Goal: Information Seeking & Learning: Learn about a topic

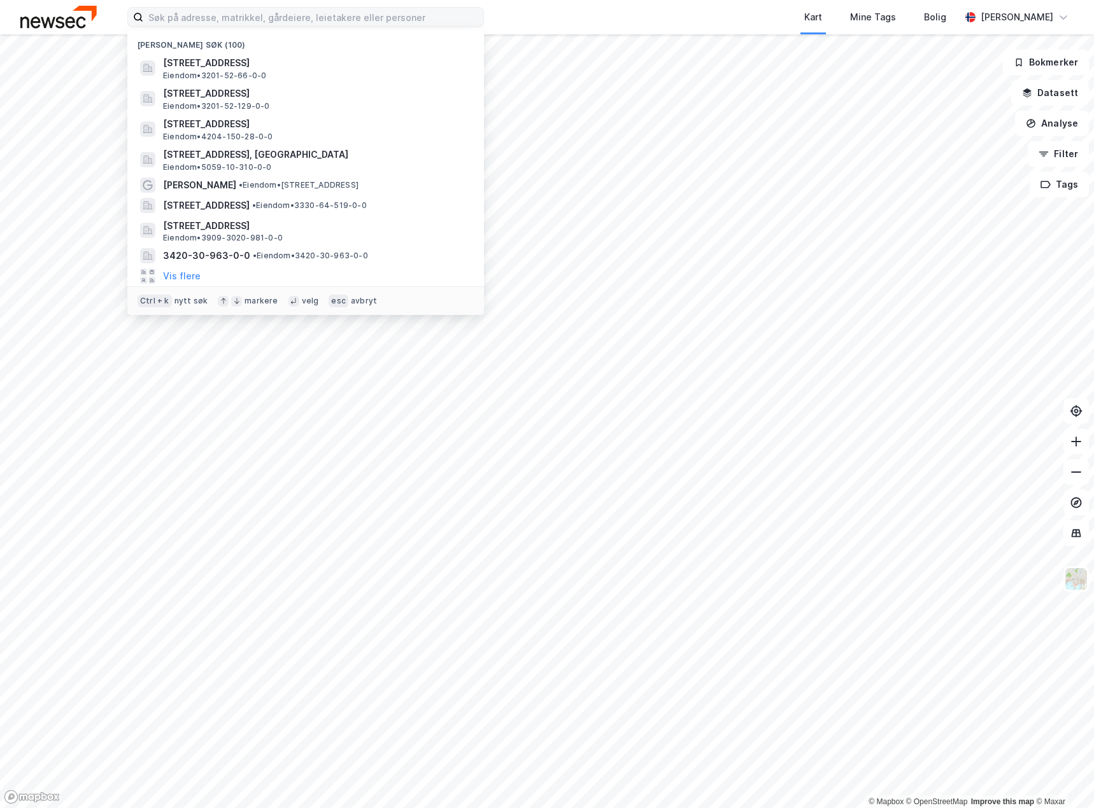
click at [265, 14] on input at bounding box center [313, 17] width 340 height 19
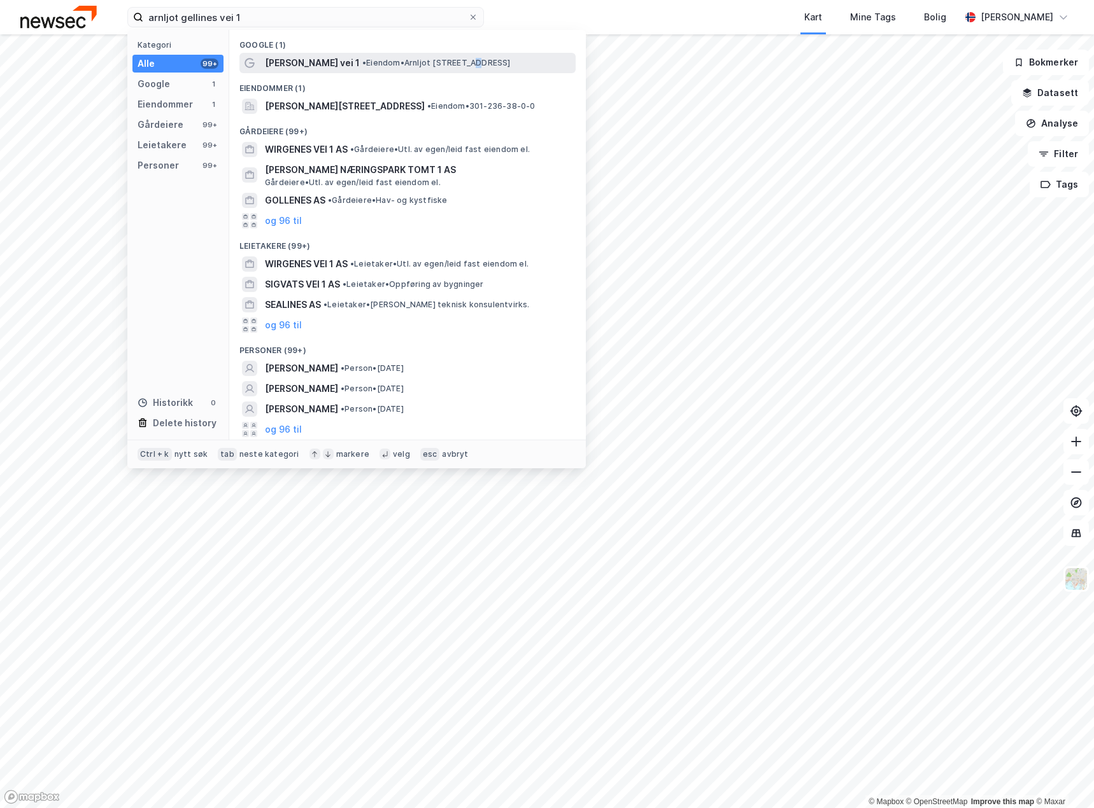
click at [462, 58] on span "• Eiendom • [PERSON_NAME][STREET_ADDRESS]" at bounding box center [436, 63] width 148 height 10
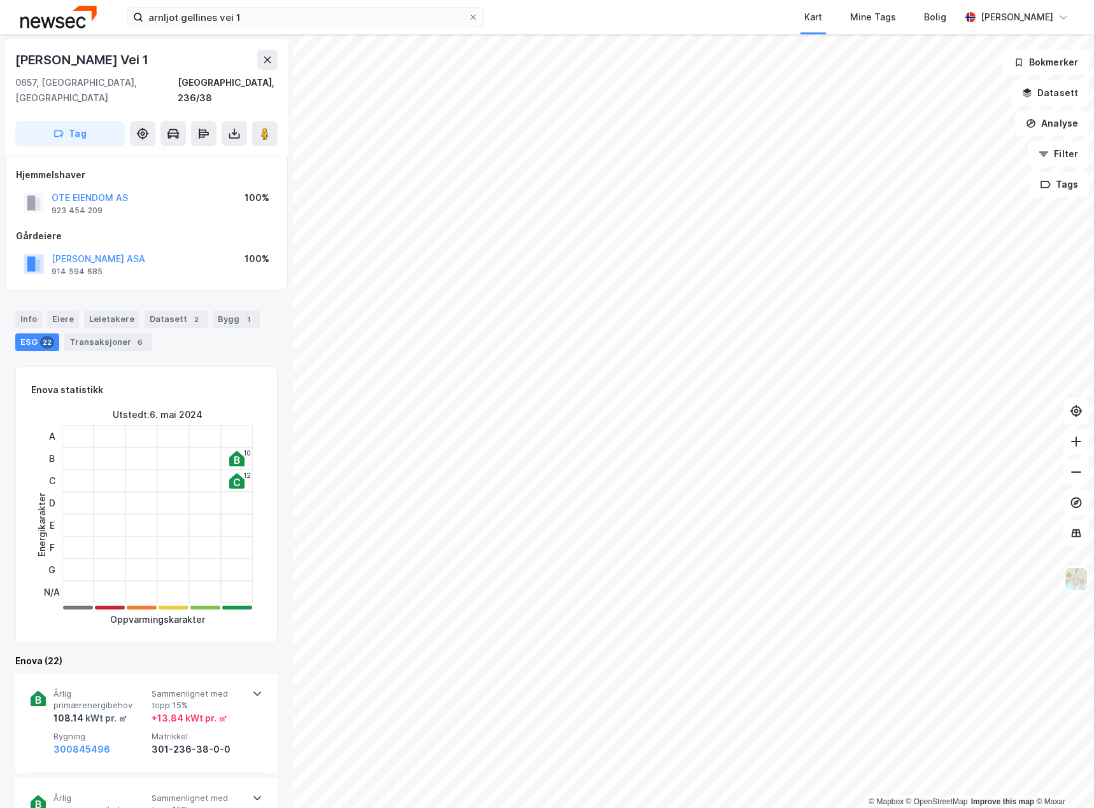
drag, startPoint x: 170, startPoint y: 58, endPoint x: 5, endPoint y: 43, distance: 165.5
click at [5, 43] on div "Arnljot [STREET_ADDRESS]" at bounding box center [146, 97] width 283 height 117
copy div "[PERSON_NAME] Vei 1"
click at [184, 514] on div at bounding box center [173, 525] width 32 height 22
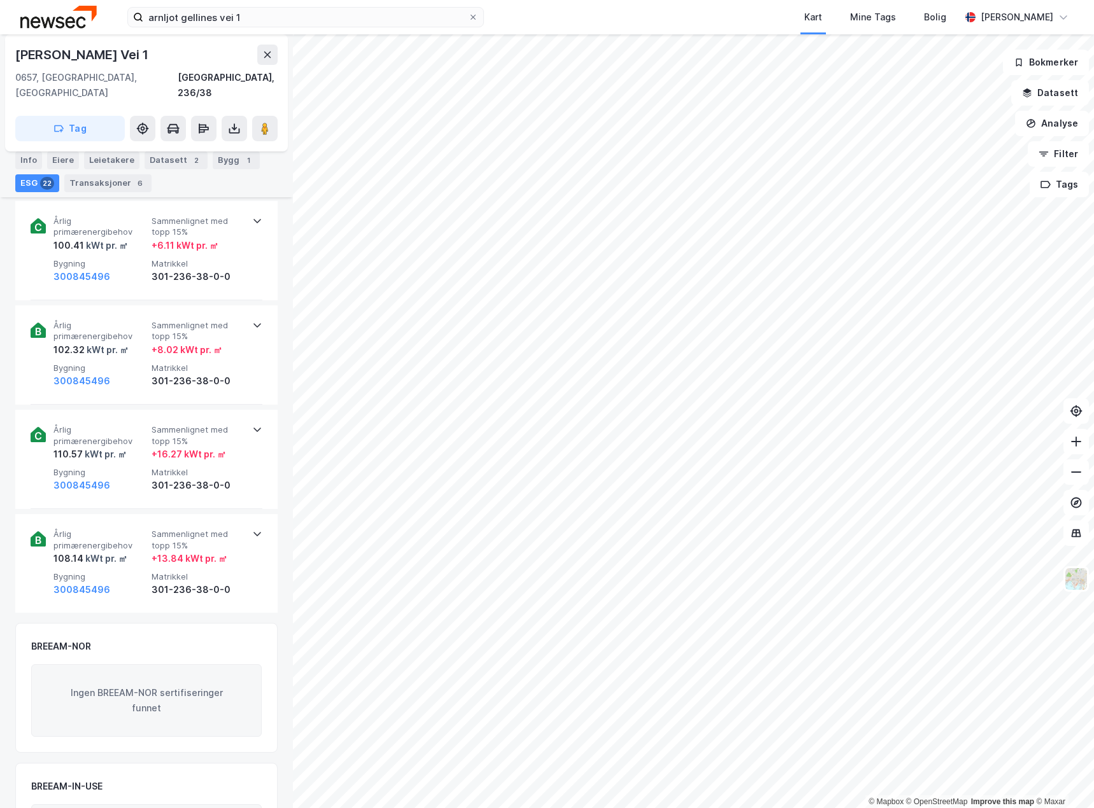
scroll to position [2439, 0]
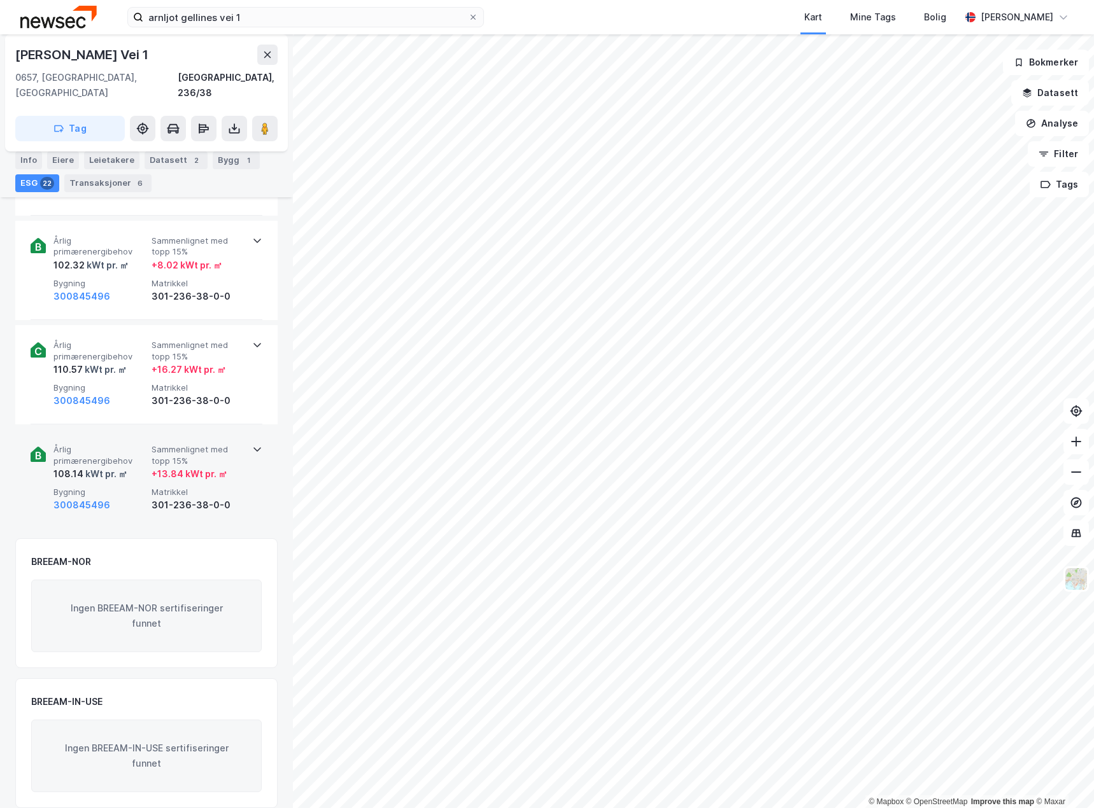
click at [141, 500] on div "Årlig primærenergibehov 108.14 kWt pr. ㎡ Sammenlignet med topp 15% + 13.84 kWt …" at bounding box center [147, 479] width 232 height 99
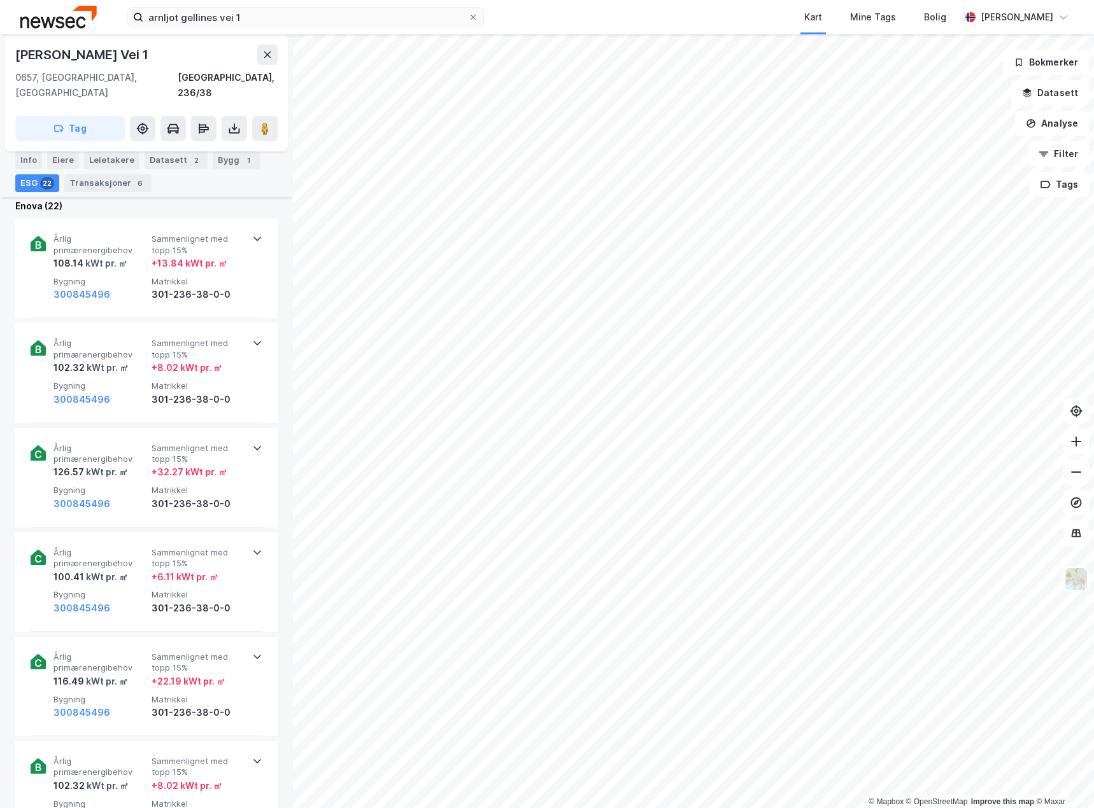
scroll to position [274, 0]
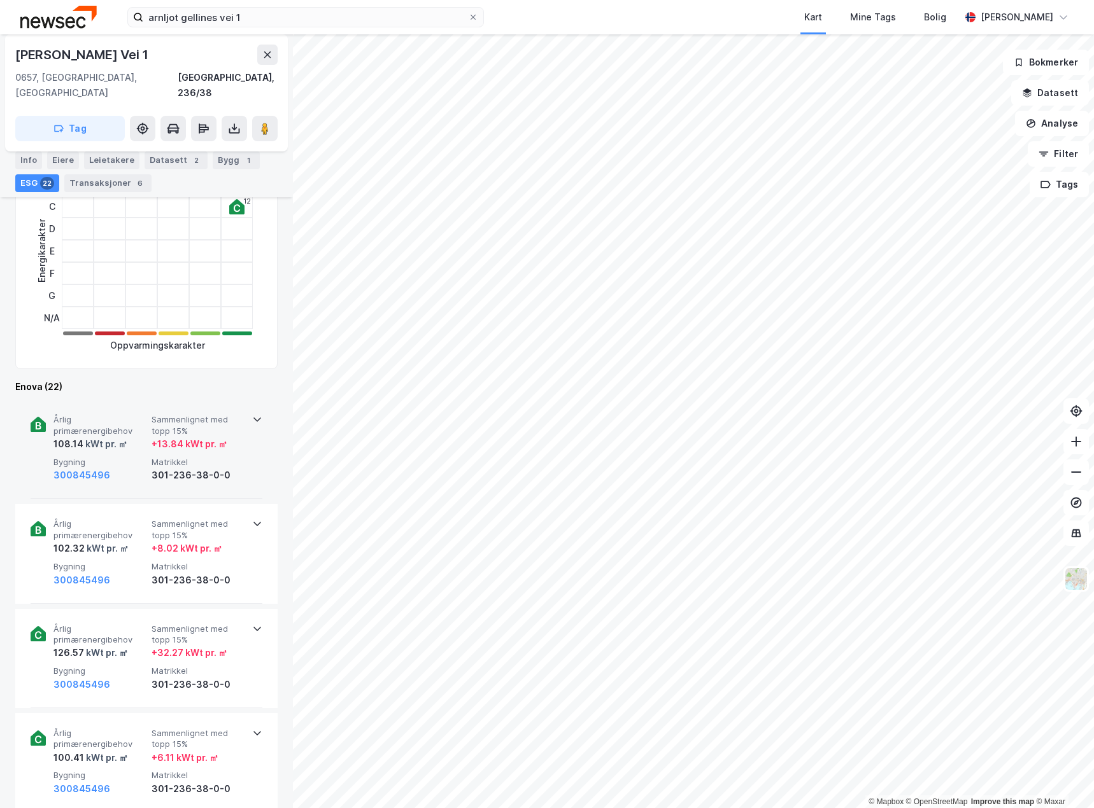
click at [133, 468] on div "300845496" at bounding box center [99, 475] width 93 height 15
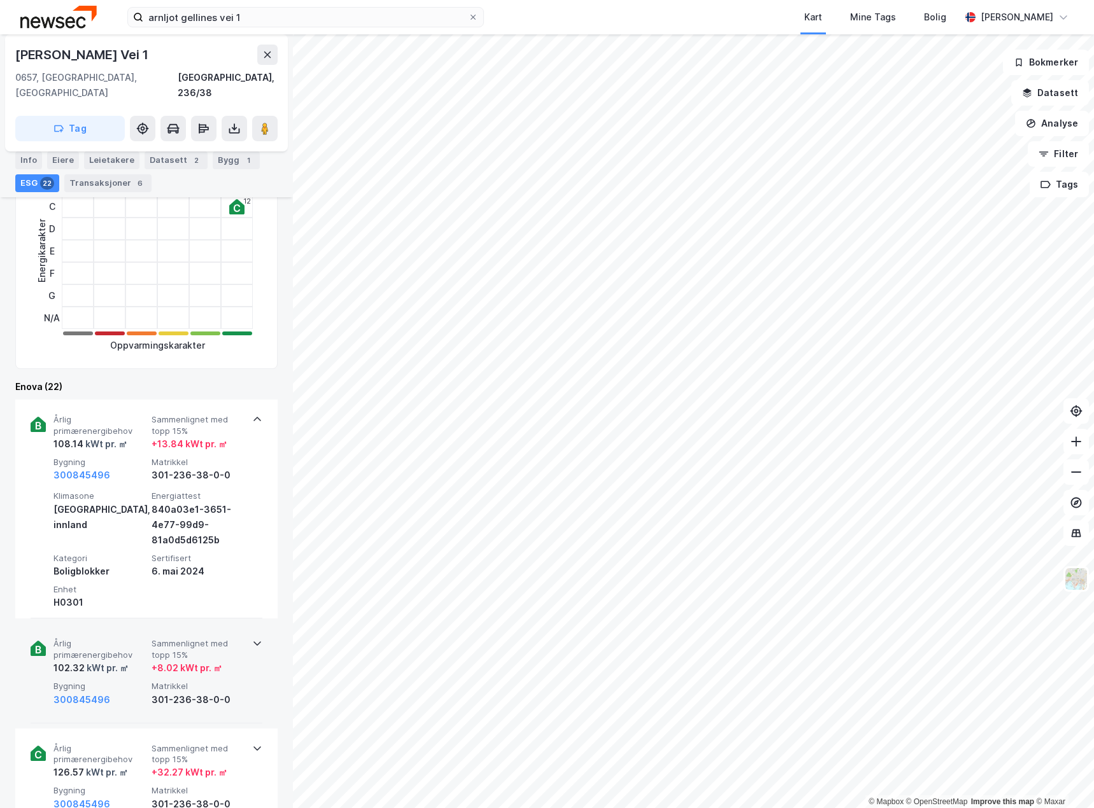
click at [129, 638] on span "Årlig primærenergibehov" at bounding box center [99, 649] width 93 height 22
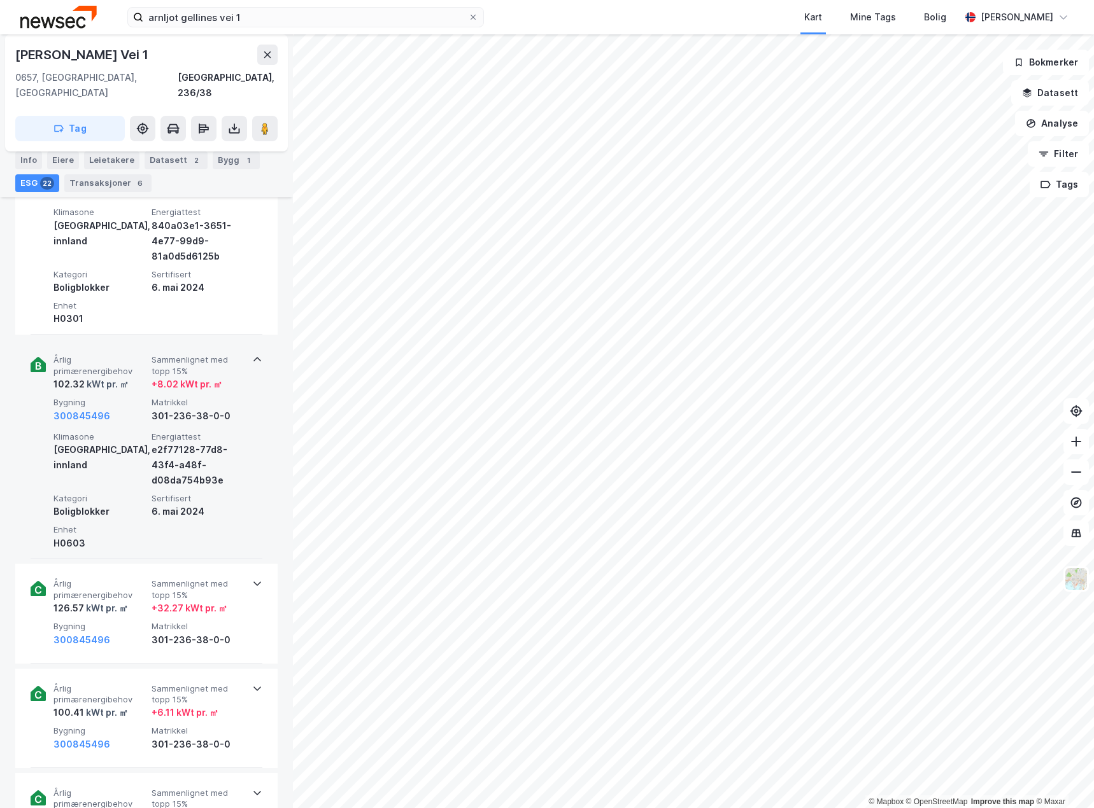
scroll to position [593, 0]
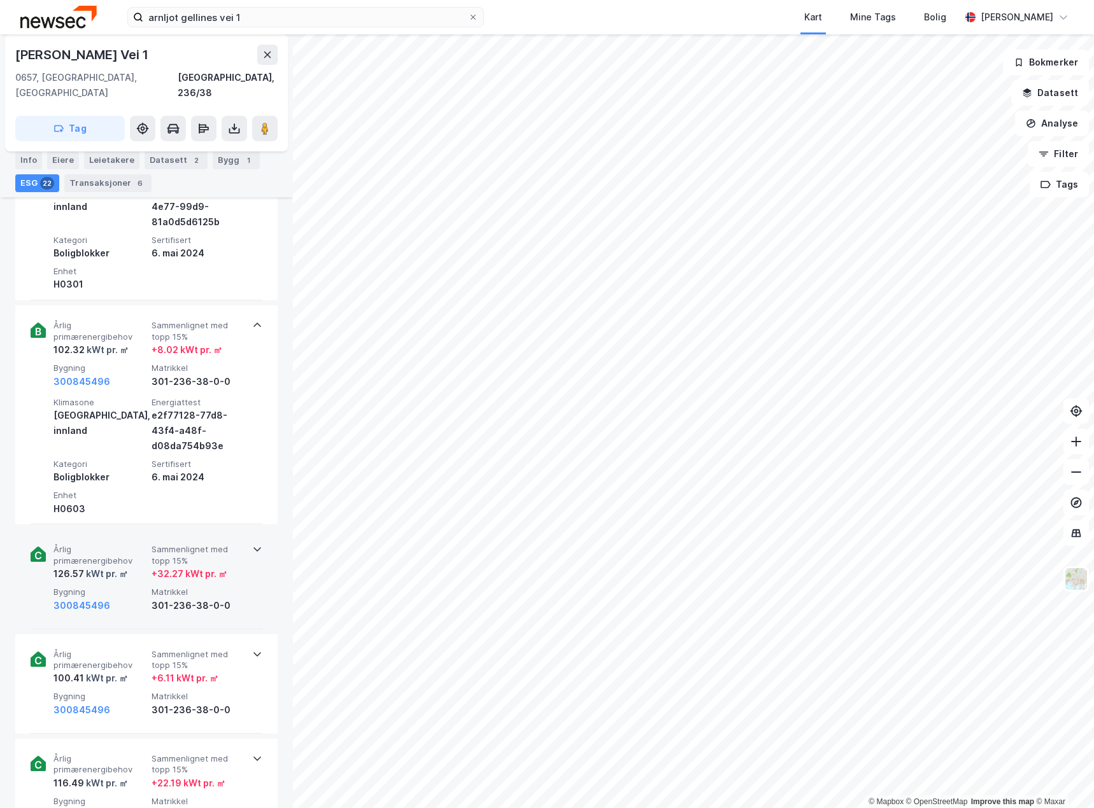
click at [81, 546] on span "Årlig primærenergibehov" at bounding box center [99, 555] width 93 height 22
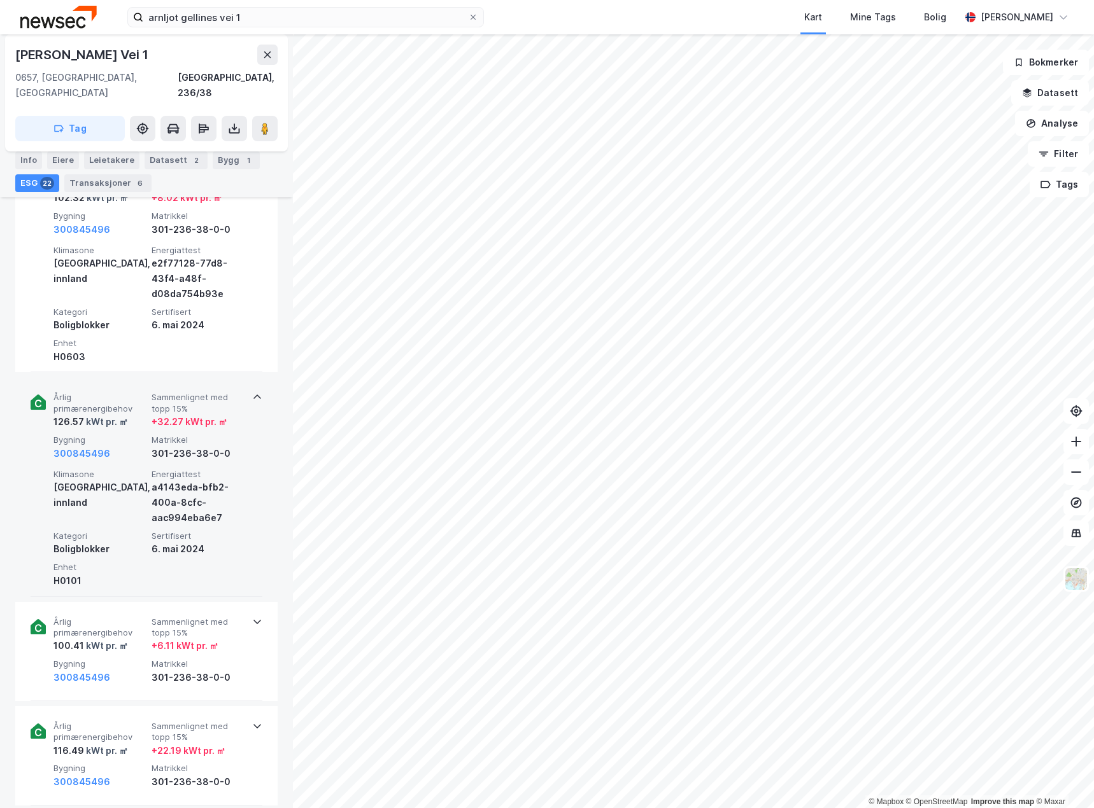
scroll to position [847, 0]
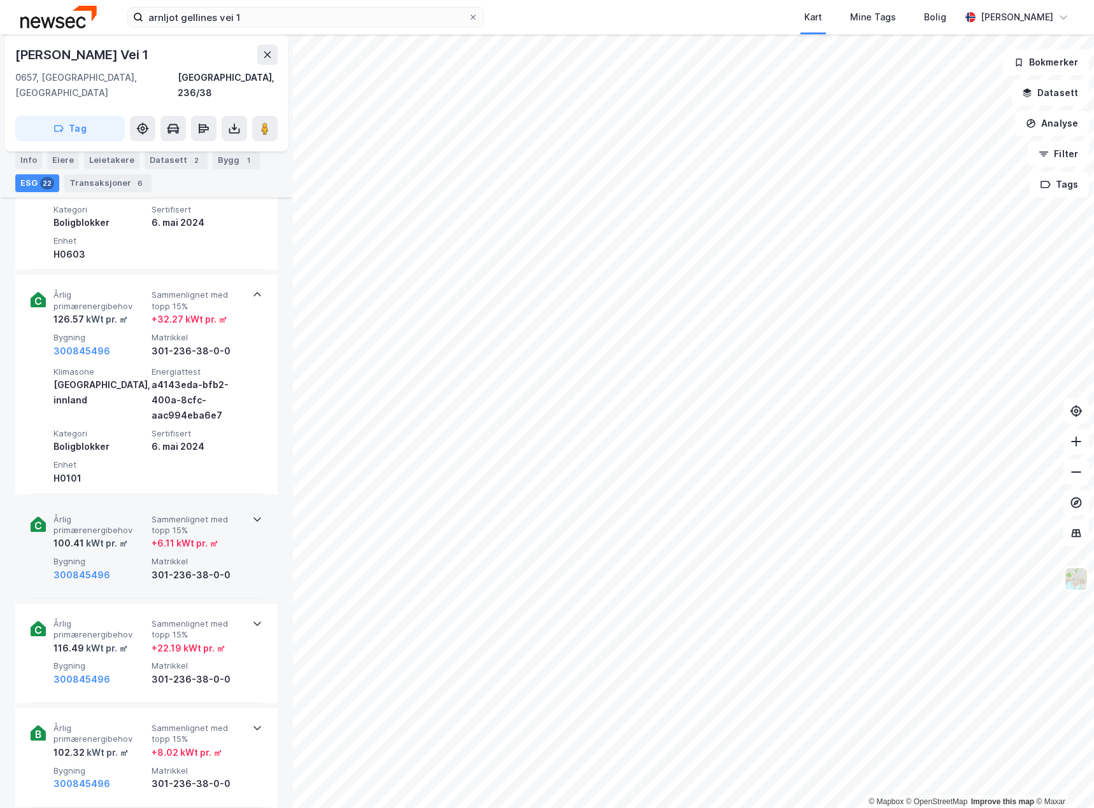
click at [123, 568] on div "300845496" at bounding box center [99, 575] width 93 height 15
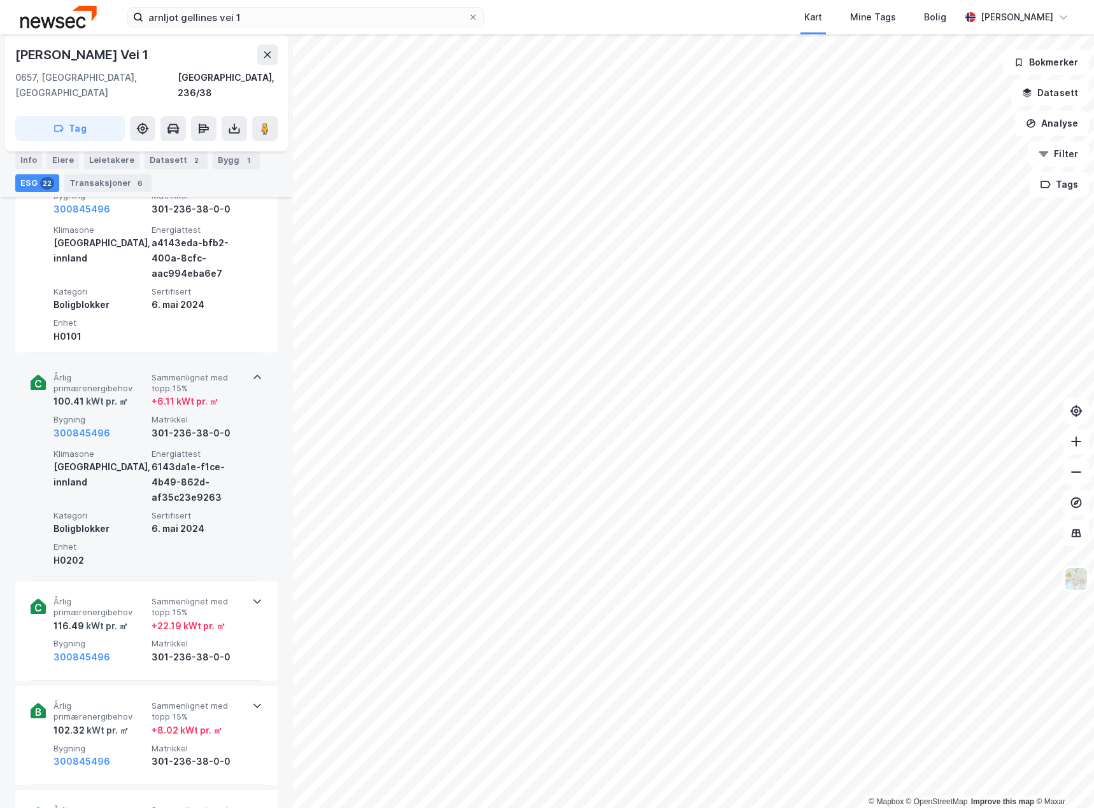
scroll to position [1038, 0]
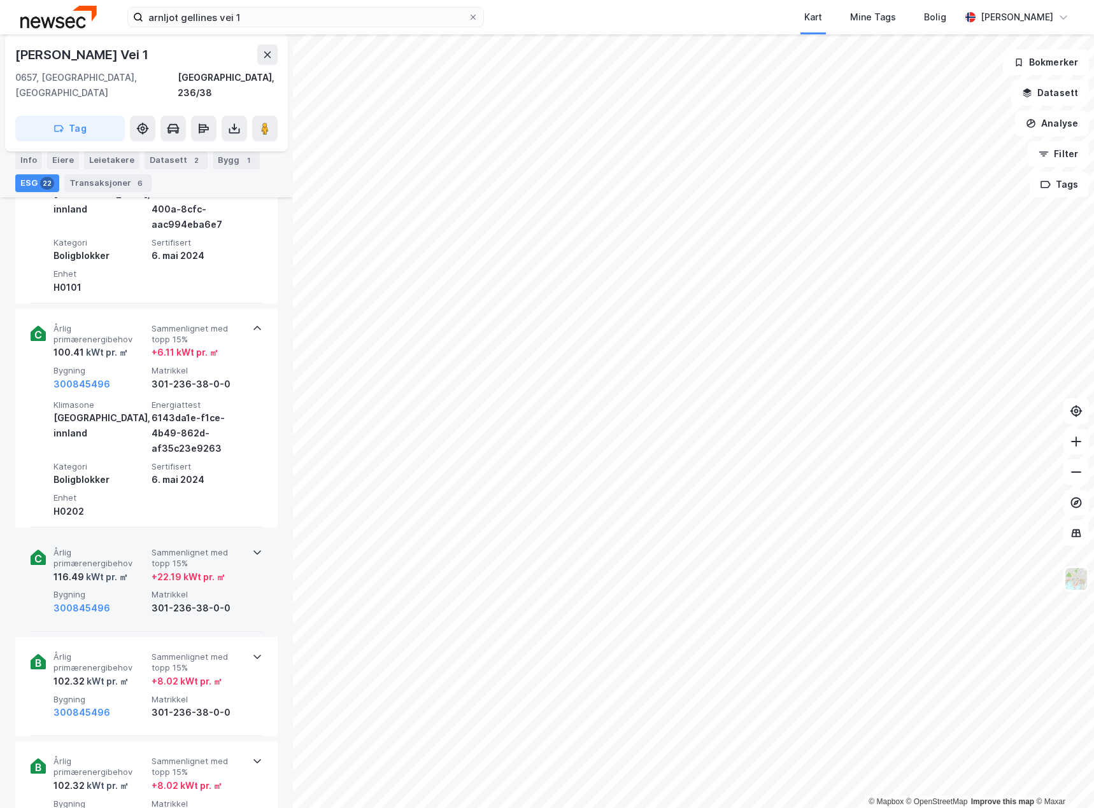
click at [136, 601] on div "300845496" at bounding box center [99, 608] width 93 height 15
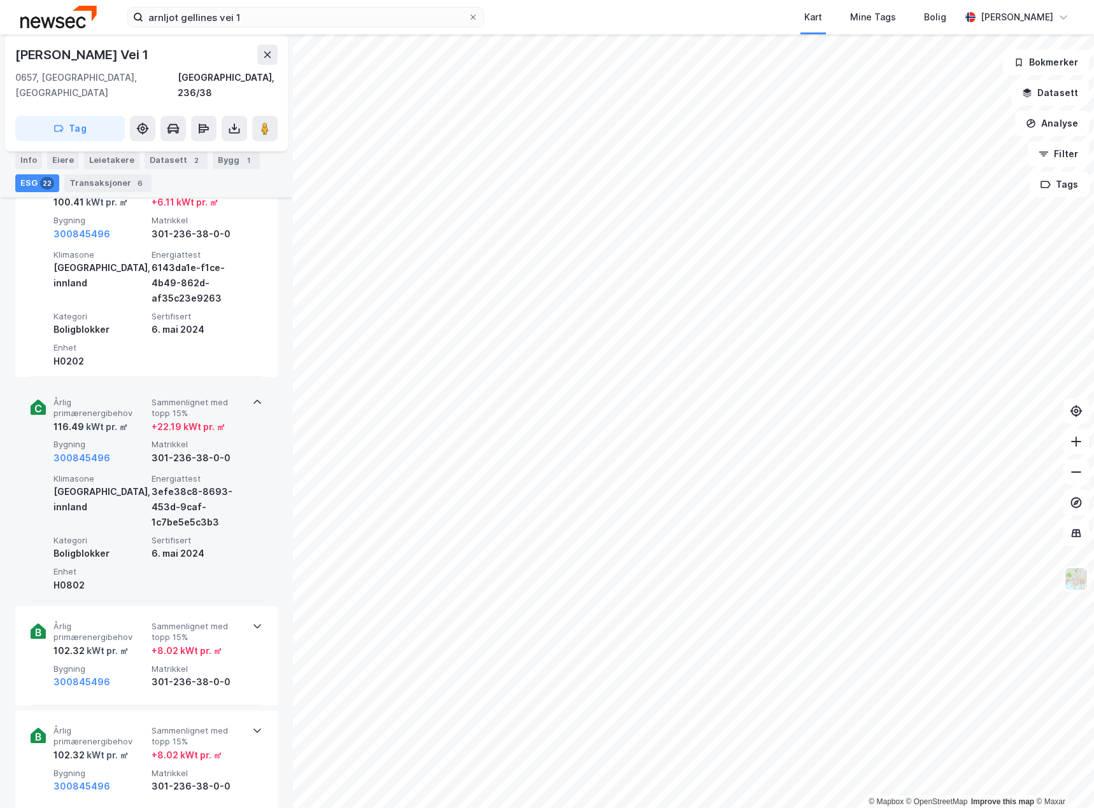
scroll to position [1293, 0]
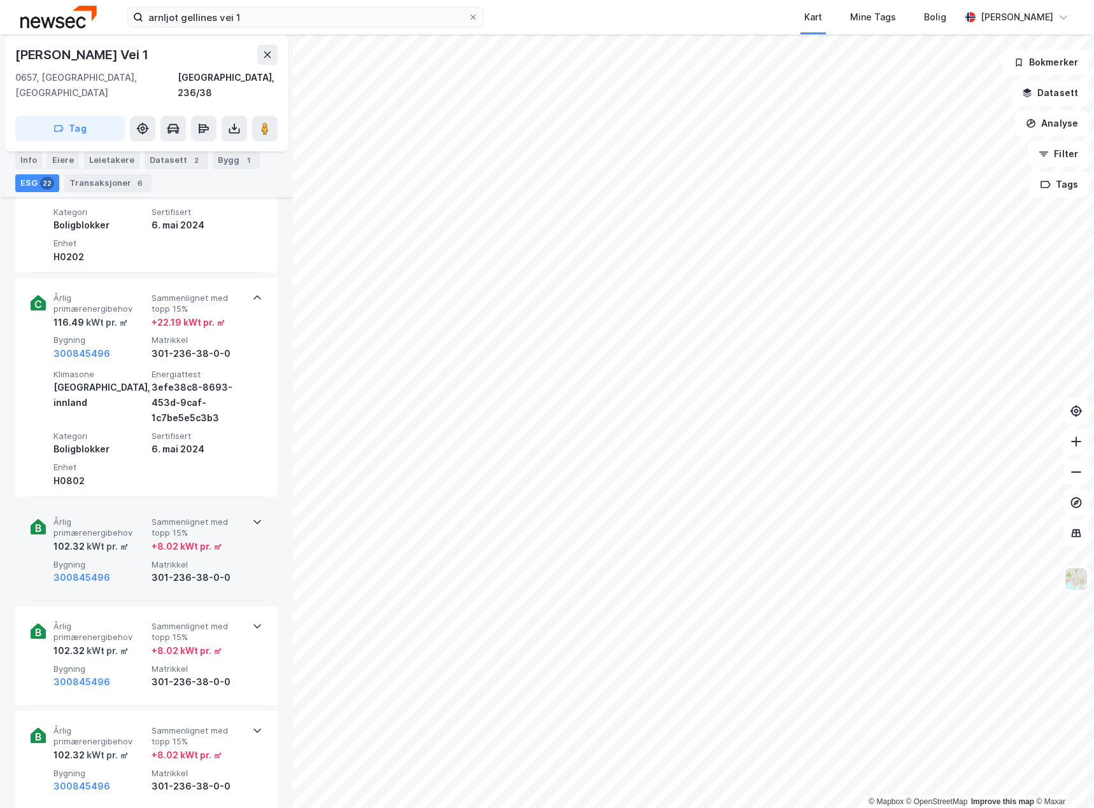
click at [141, 560] on span "Bygning" at bounding box center [99, 565] width 93 height 11
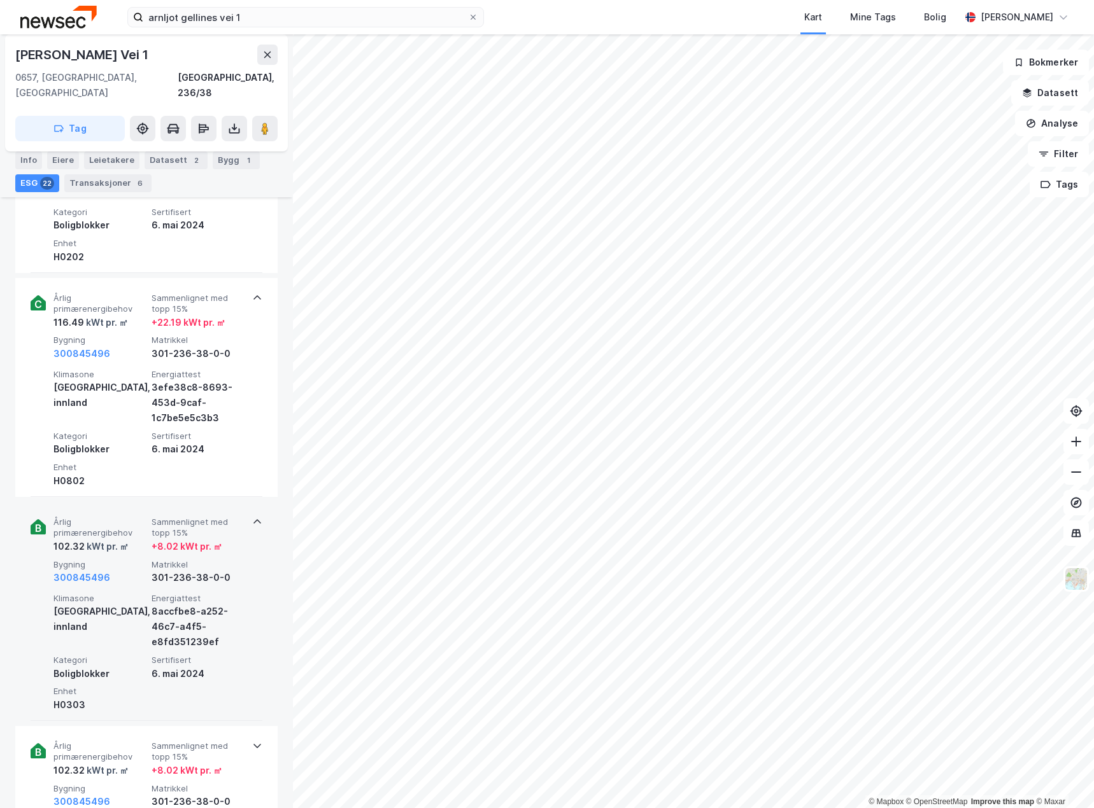
scroll to position [1420, 0]
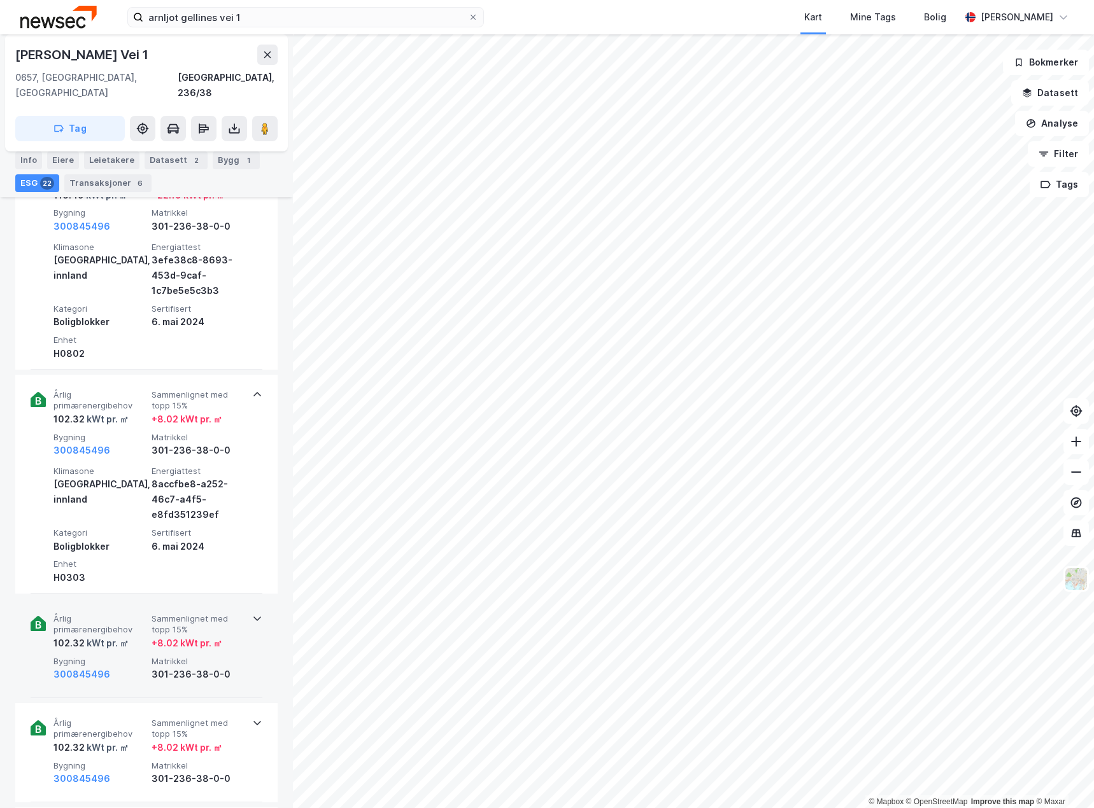
click at [134, 656] on span "Bygning" at bounding box center [99, 661] width 93 height 11
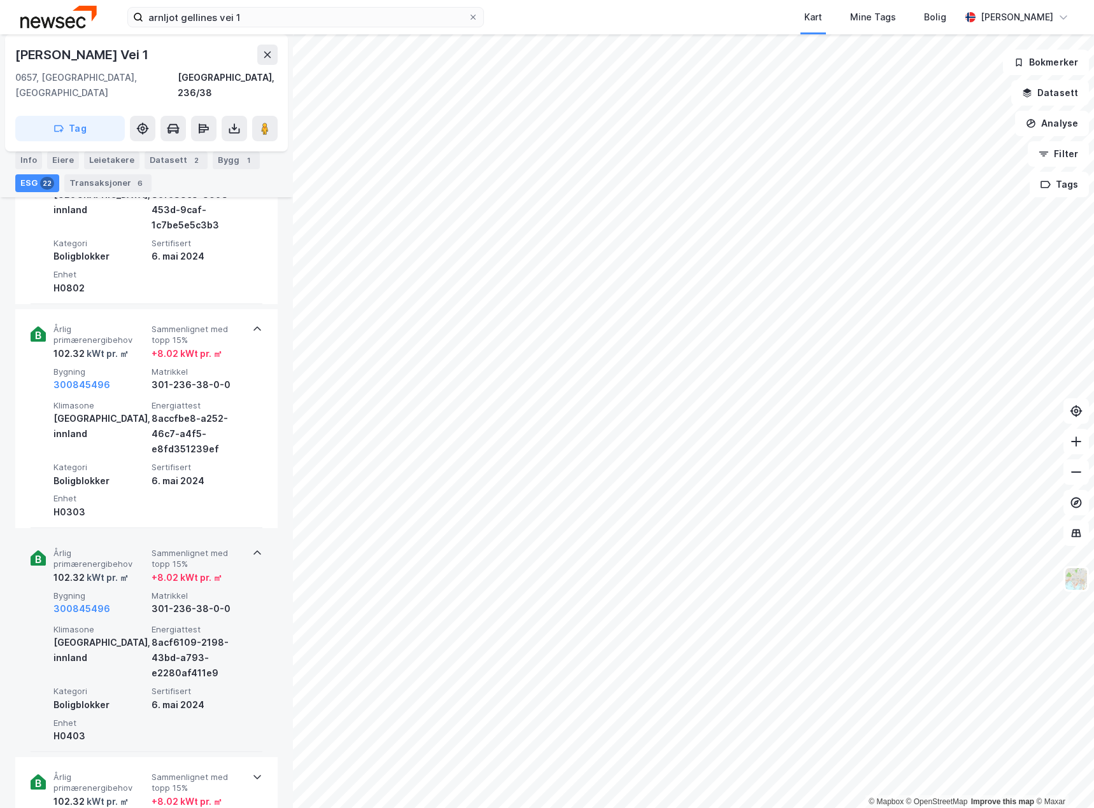
scroll to position [1611, 0]
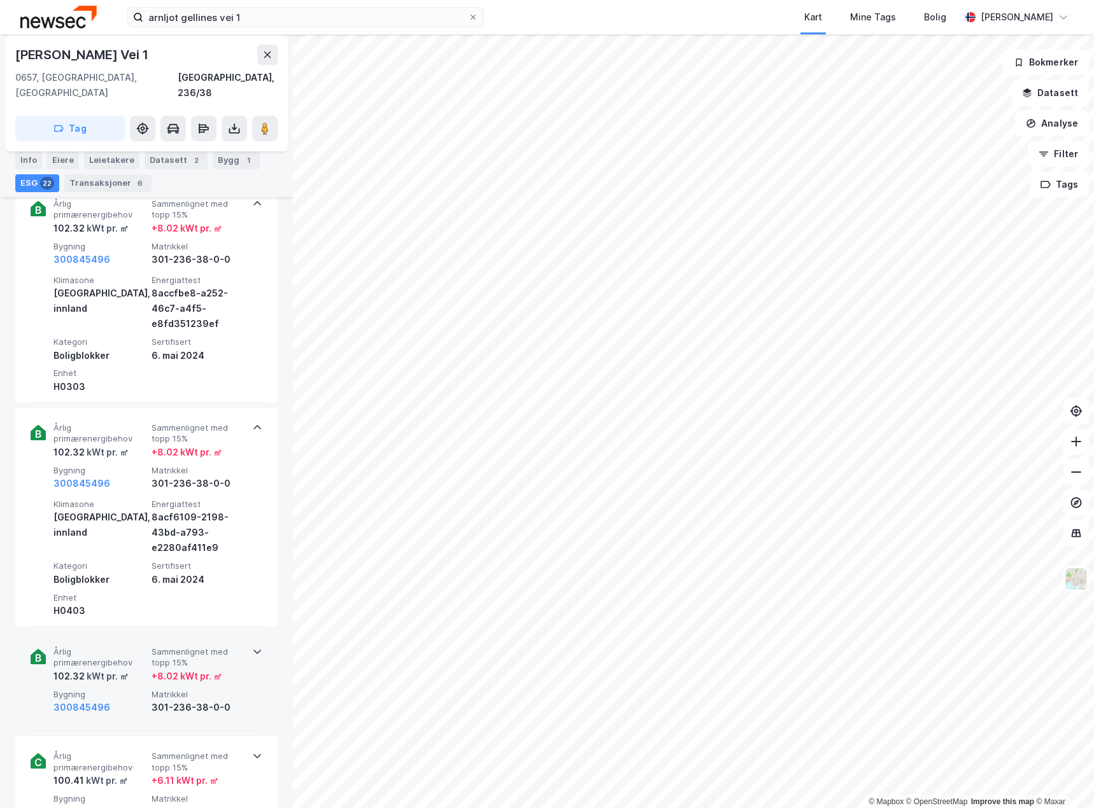
click at [137, 689] on span "Bygning" at bounding box center [99, 694] width 93 height 11
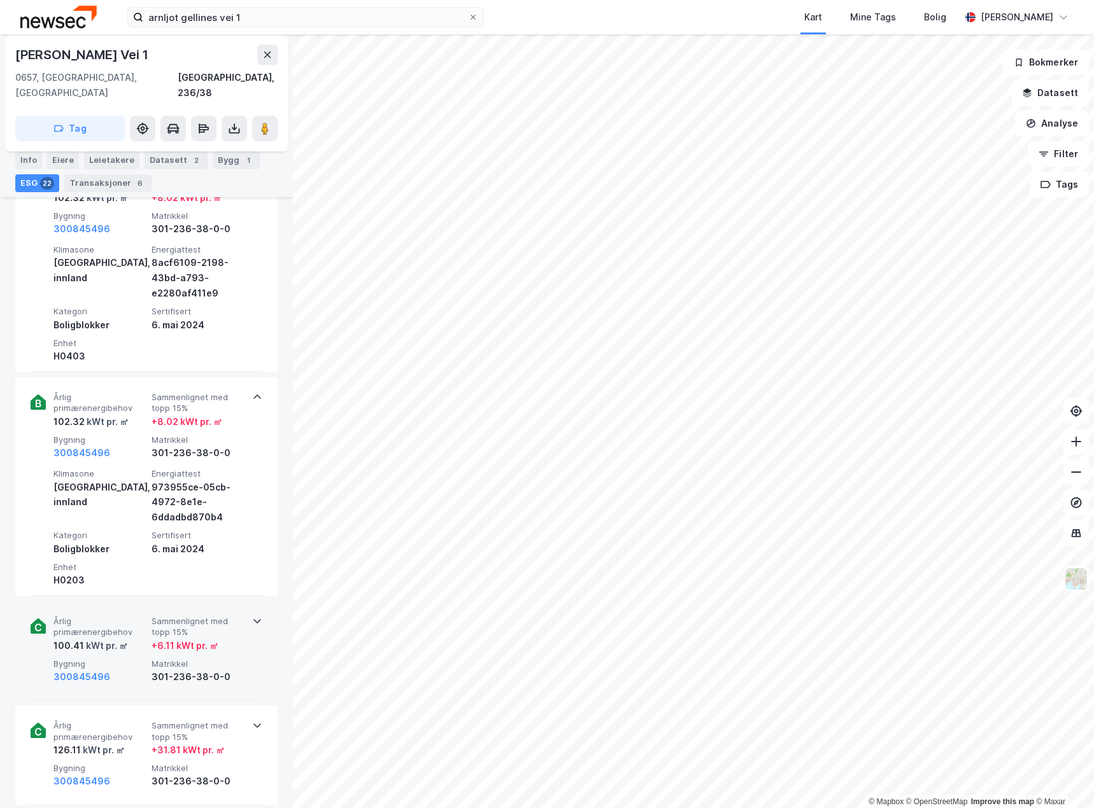
click at [134, 670] on div "300845496" at bounding box center [99, 677] width 93 height 15
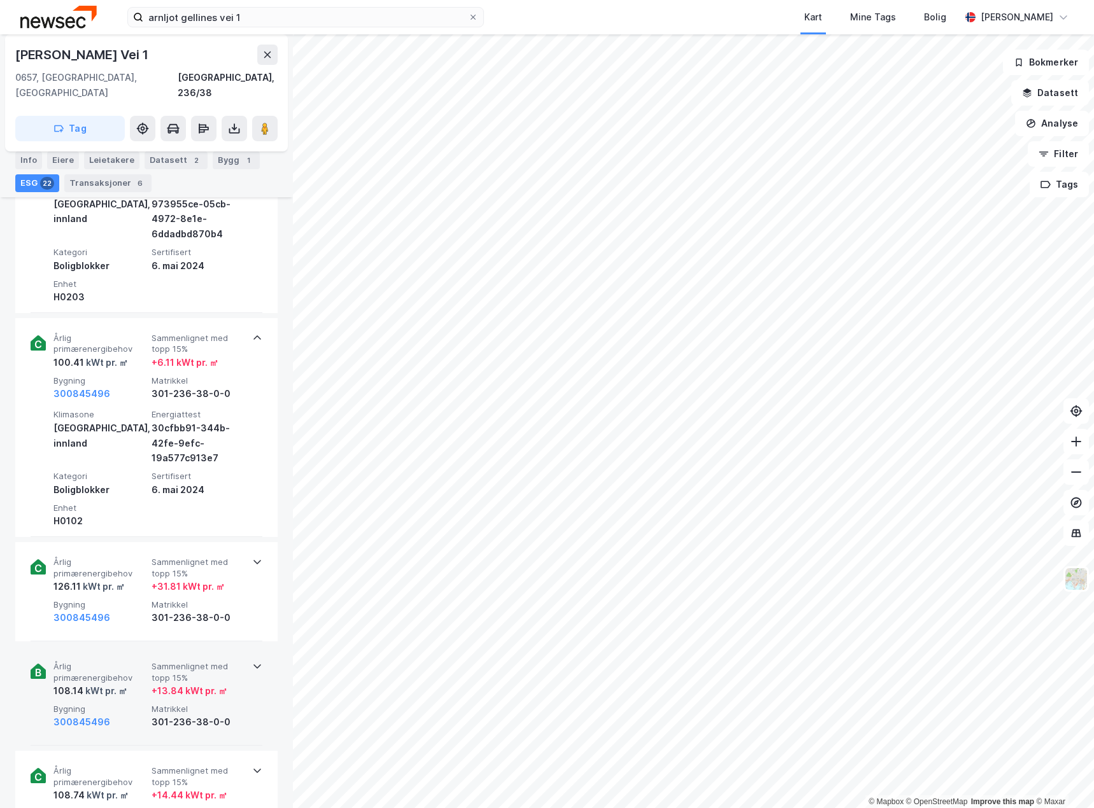
scroll to position [2248, 0]
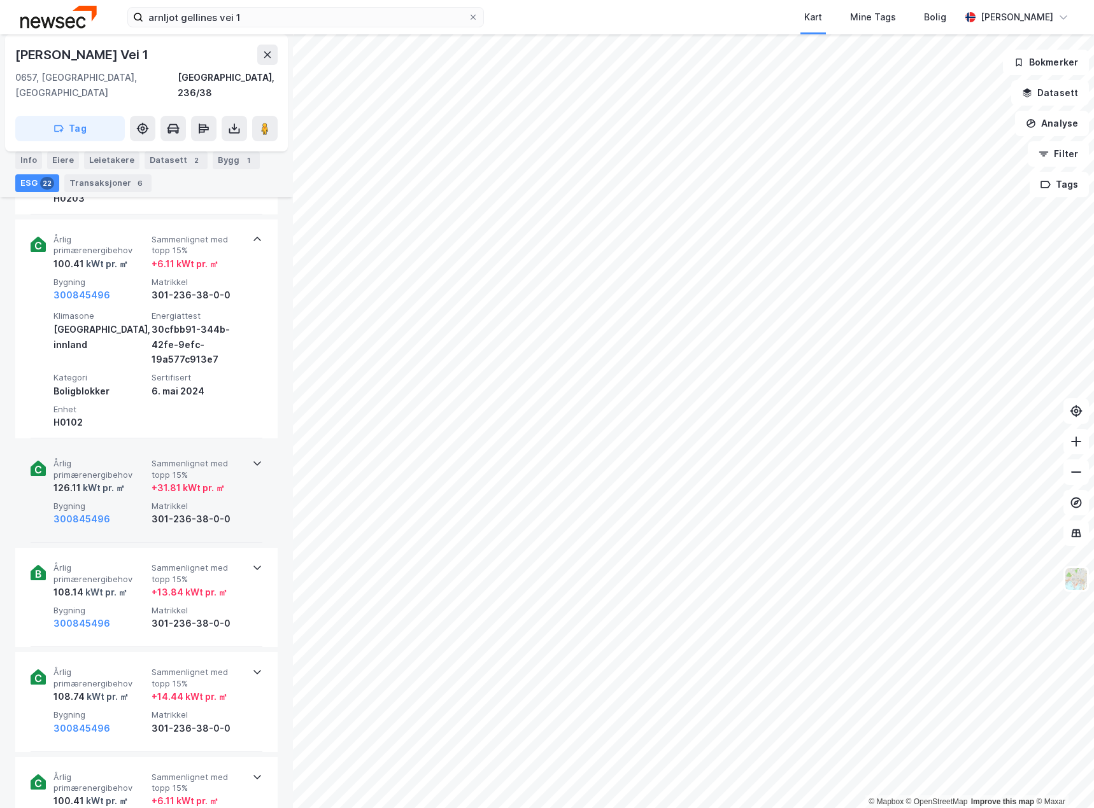
click at [137, 512] on div "300845496" at bounding box center [99, 519] width 93 height 15
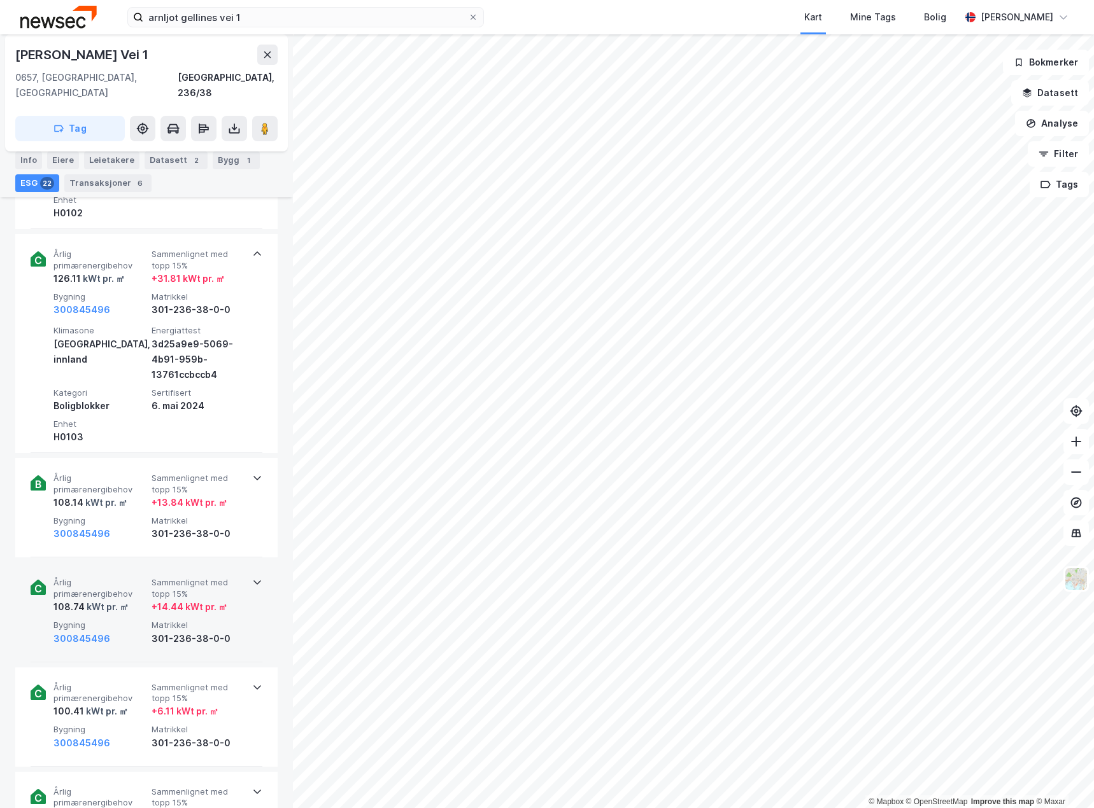
scroll to position [2502, 0]
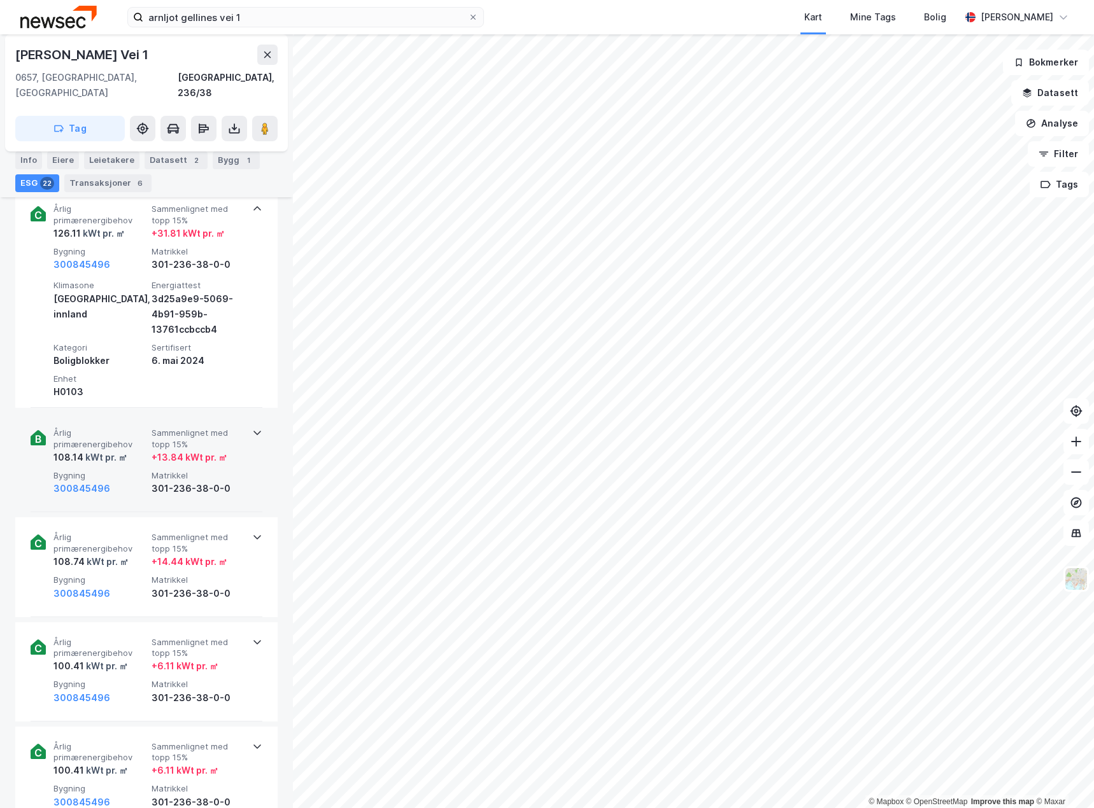
click at [120, 481] on div "300845496" at bounding box center [99, 488] width 93 height 15
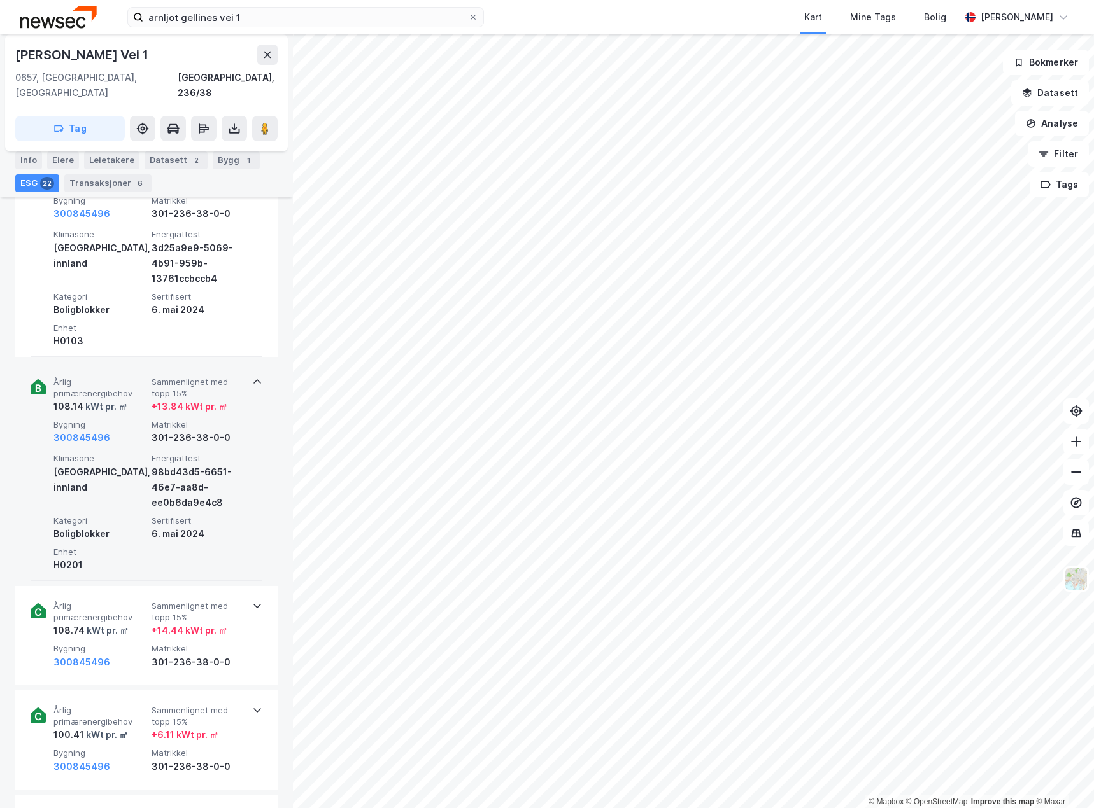
scroll to position [2629, 0]
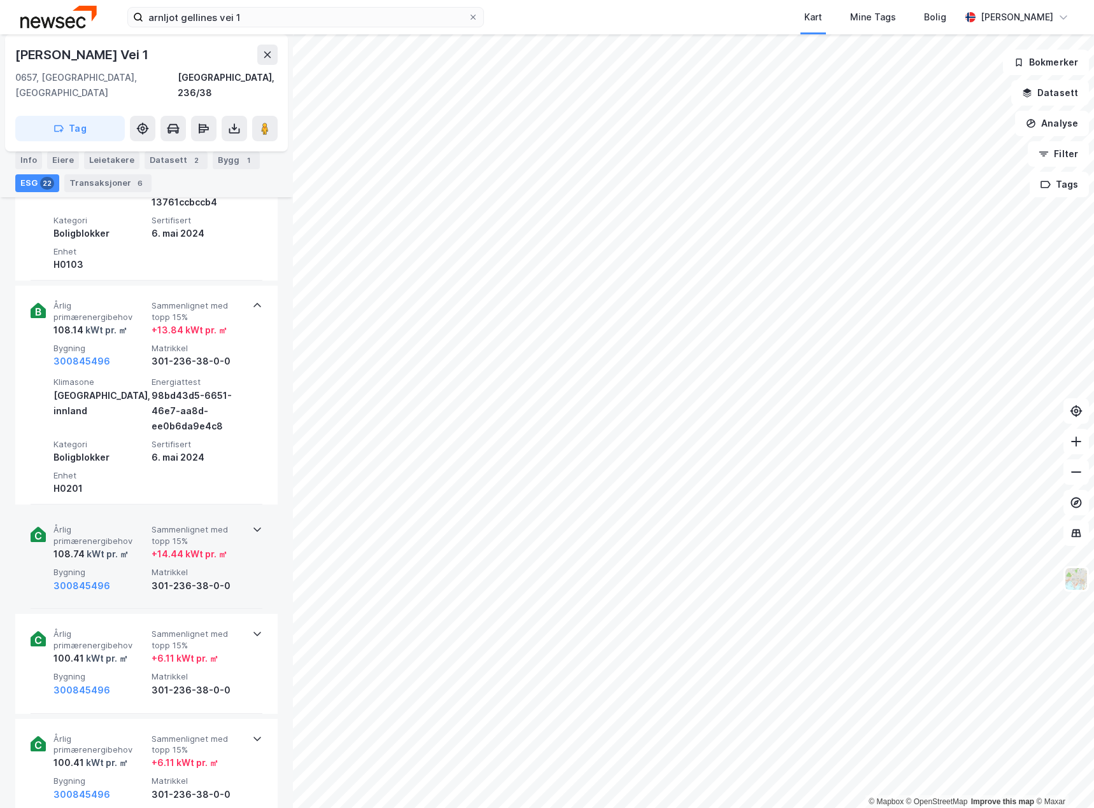
click at [124, 579] on div "300845496" at bounding box center [99, 586] width 93 height 15
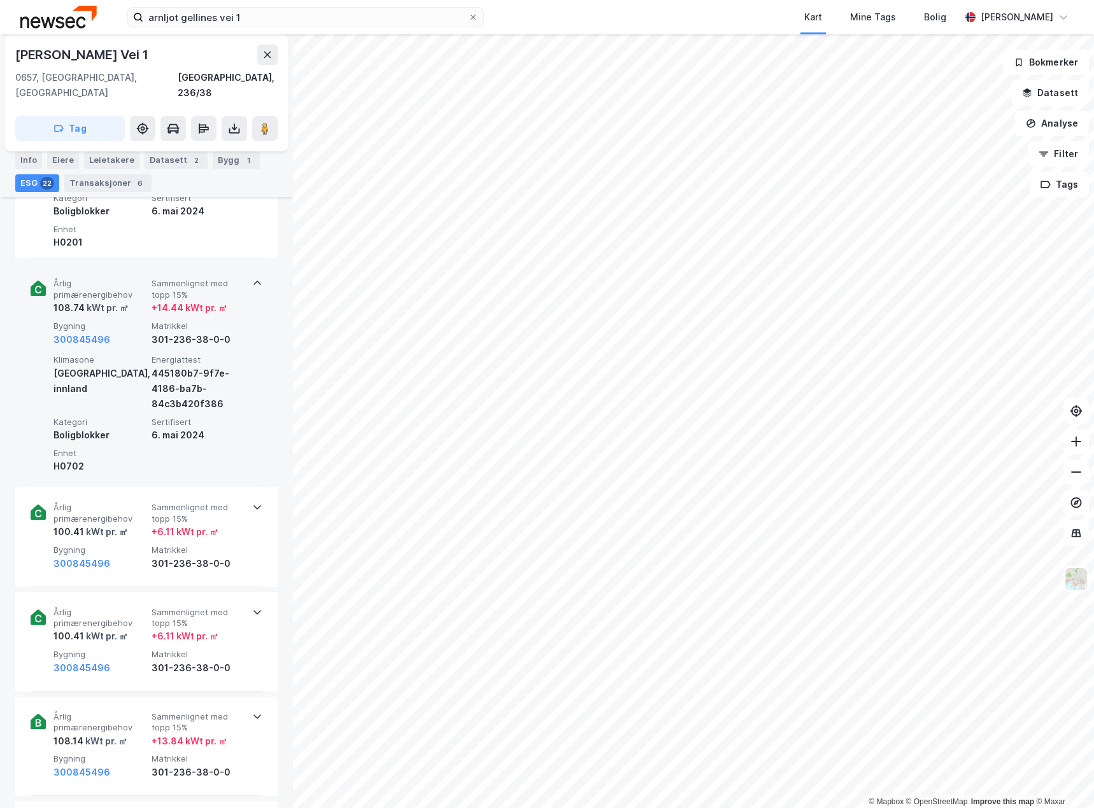
scroll to position [2884, 0]
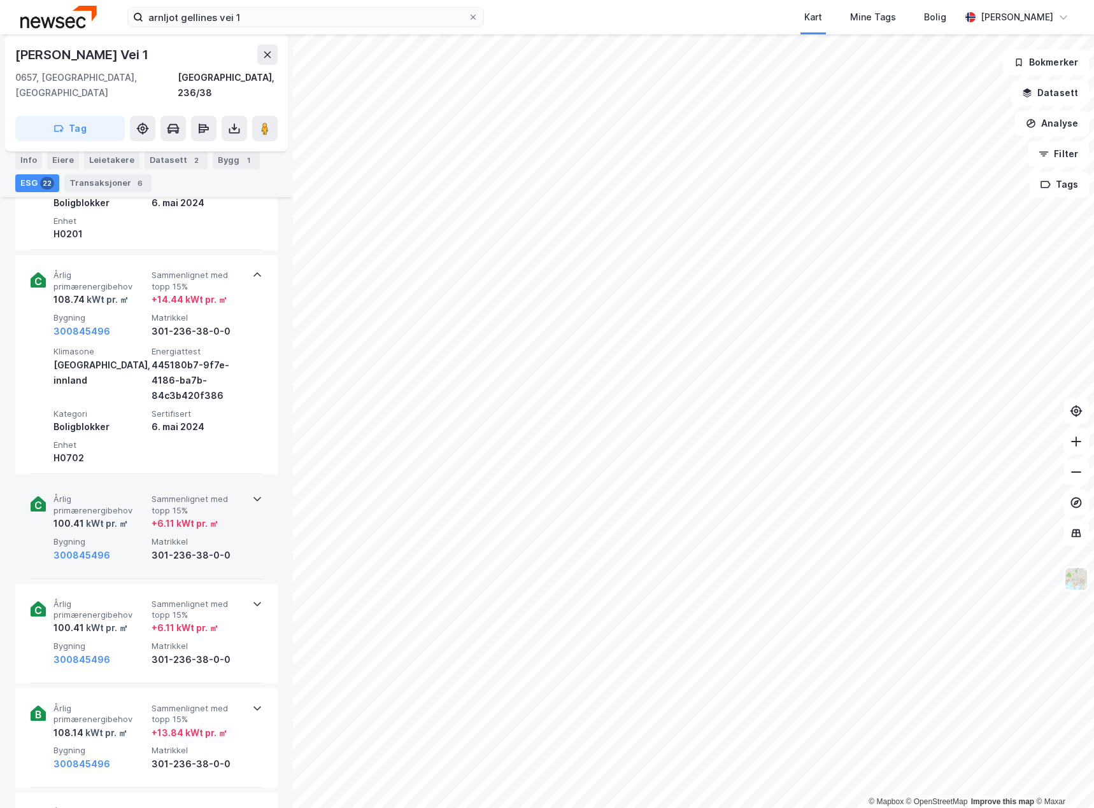
click at [122, 548] on div "300845496" at bounding box center [99, 555] width 93 height 15
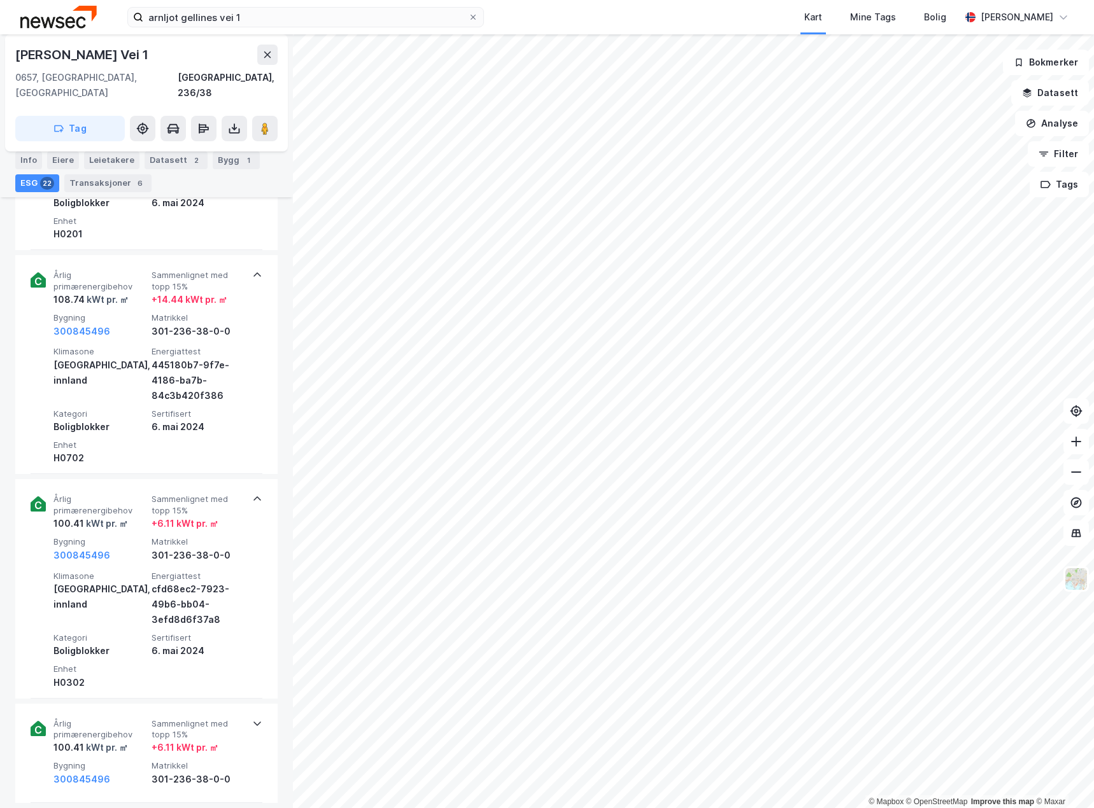
click at [28, 164] on div "Info" at bounding box center [28, 160] width 27 height 18
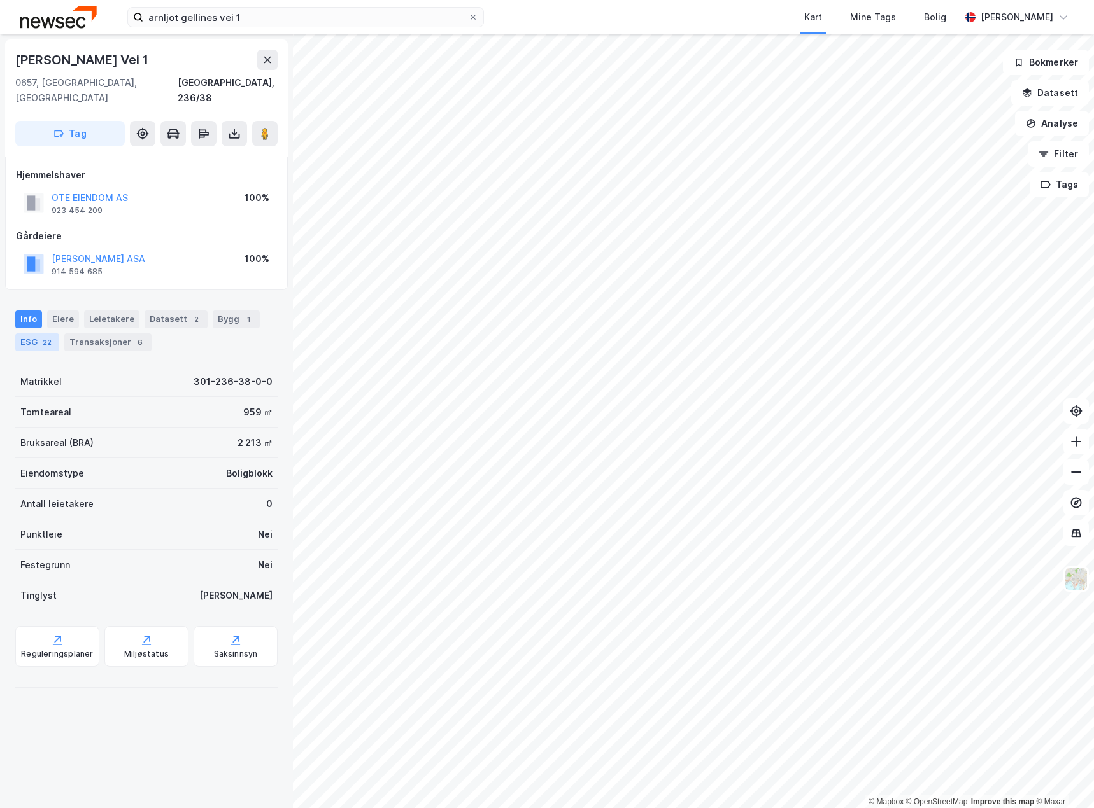
click at [37, 334] on div "ESG 22" at bounding box center [37, 343] width 44 height 18
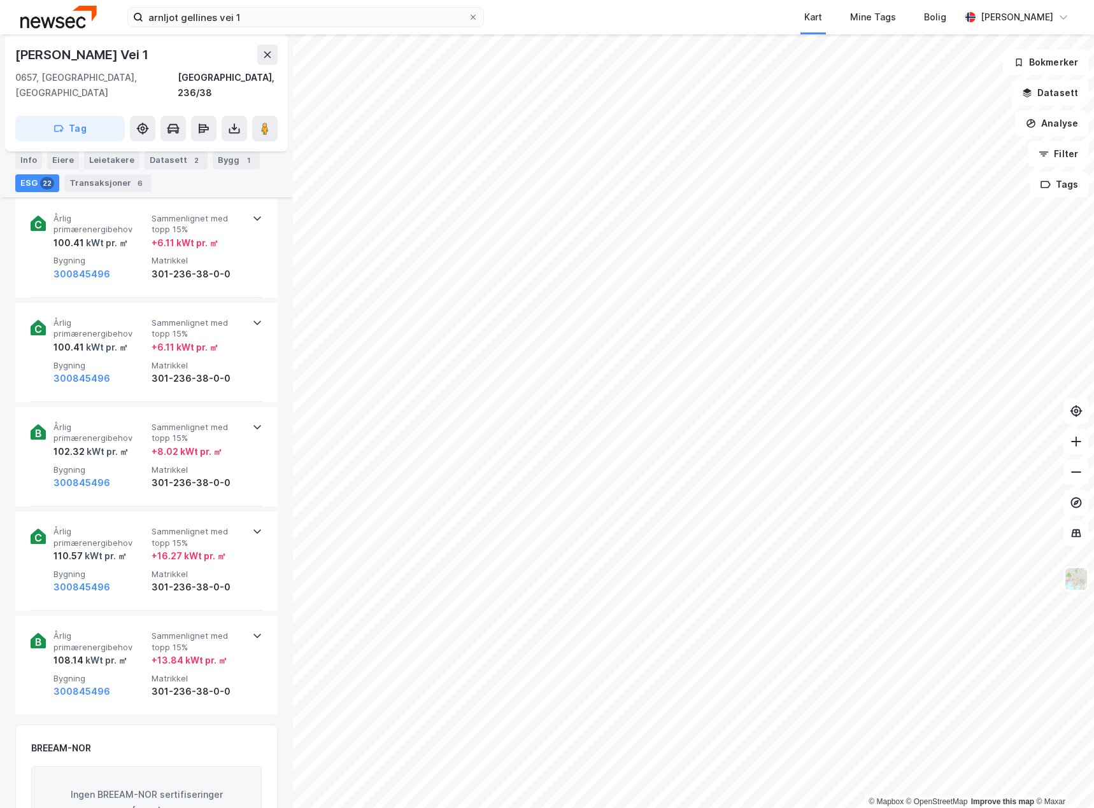
scroll to position [2291, 0]
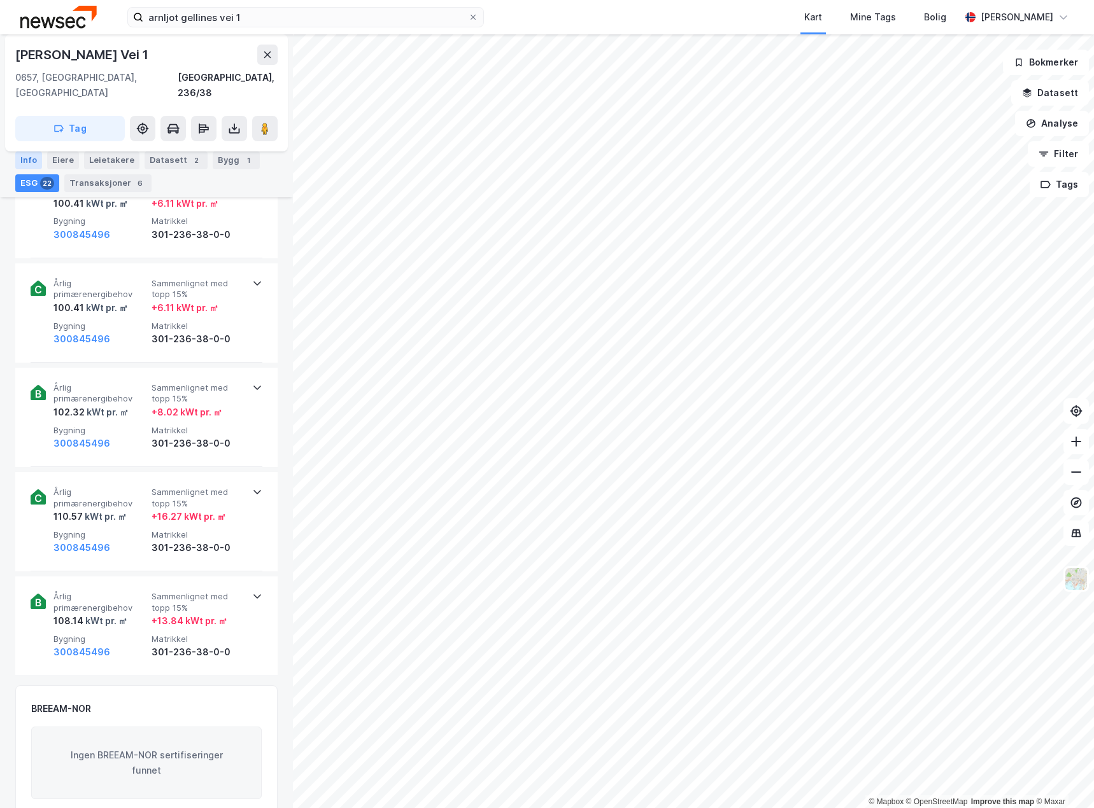
click at [31, 158] on div "Info" at bounding box center [28, 160] width 27 height 18
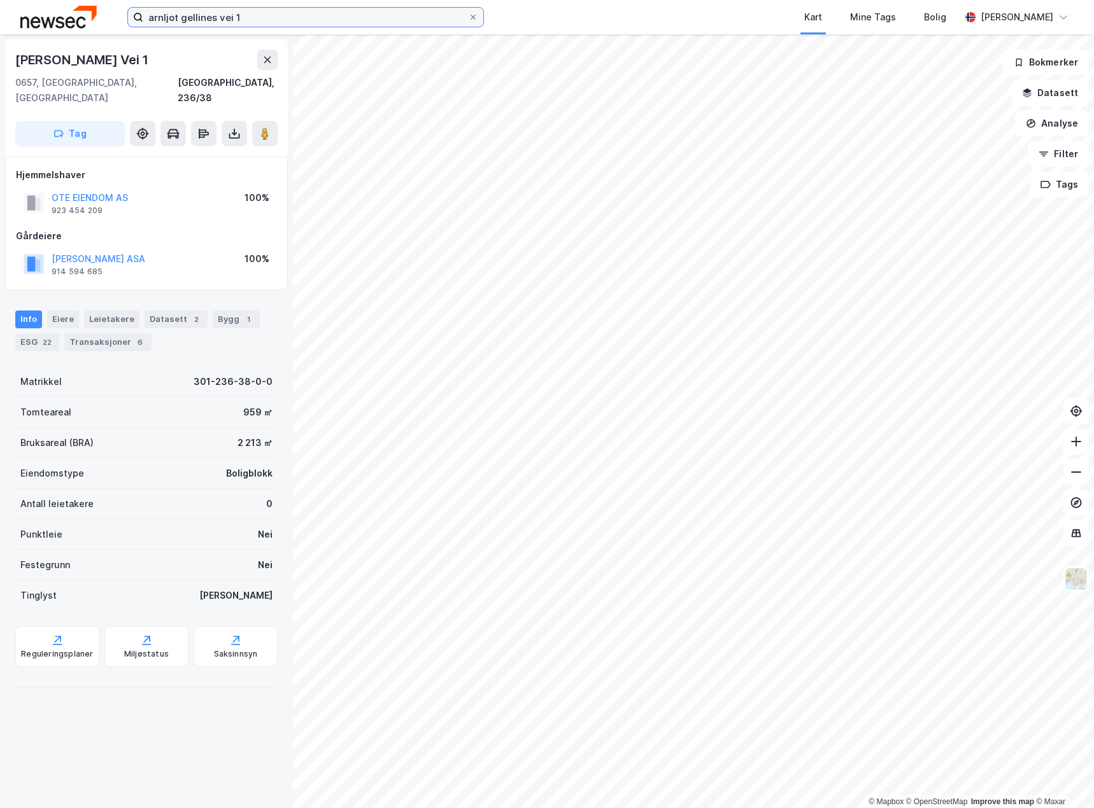
click at [325, 15] on input "arnljot gellines vei 1" at bounding box center [305, 17] width 325 height 19
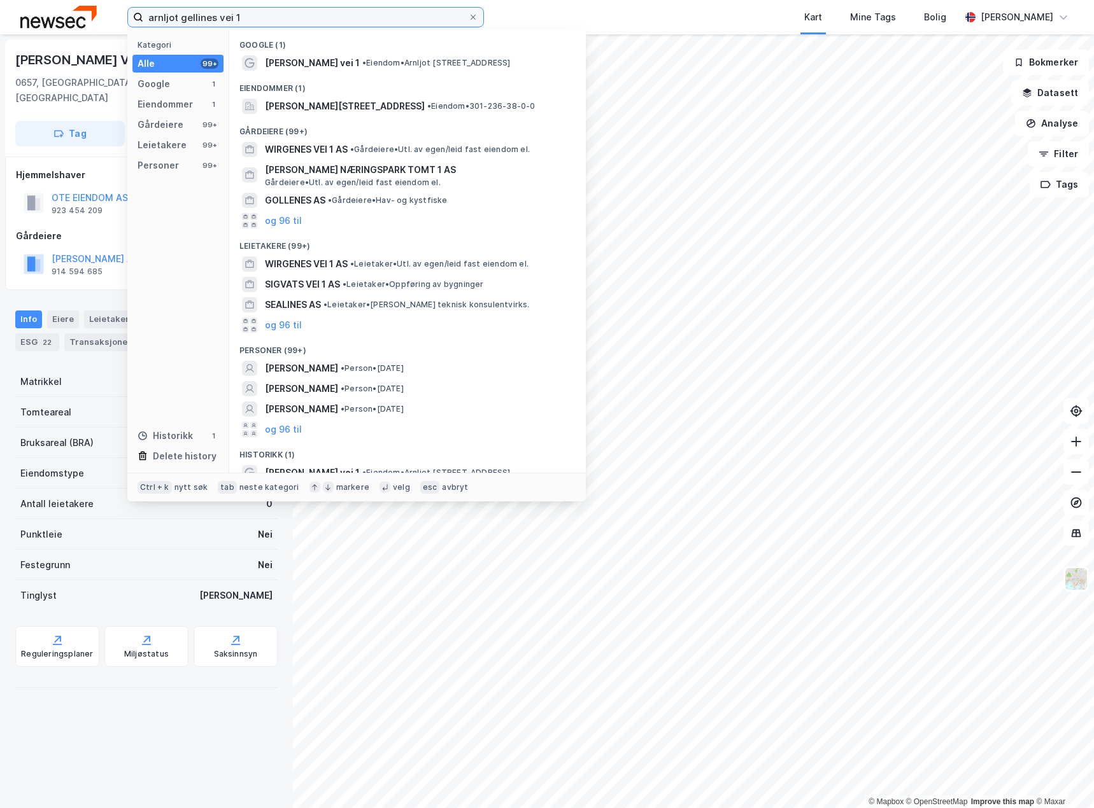
drag, startPoint x: 323, startPoint y: 15, endPoint x: 75, endPoint y: 4, distance: 248.5
click at [75, 4] on div "arnljot gellines vei 1 Kategori Alle 99+ Google 1 Eiendommer 1 Gårdeiere 99+ Le…" at bounding box center [547, 17] width 1094 height 34
paste input "Kommandør [PERSON_NAME] [STREET_ADDRESS]"
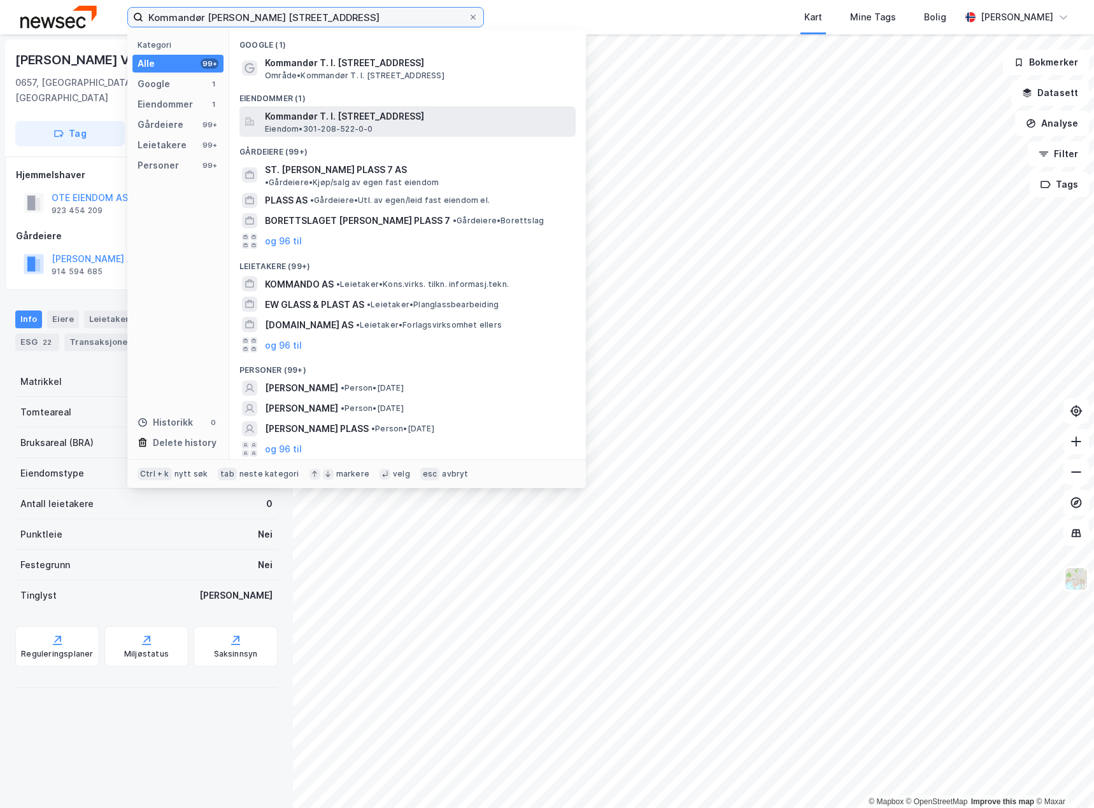
type input "Kommandør [PERSON_NAME] [STREET_ADDRESS]"
click at [323, 124] on span "Eiendom • 301-208-522-0-0" at bounding box center [319, 129] width 108 height 10
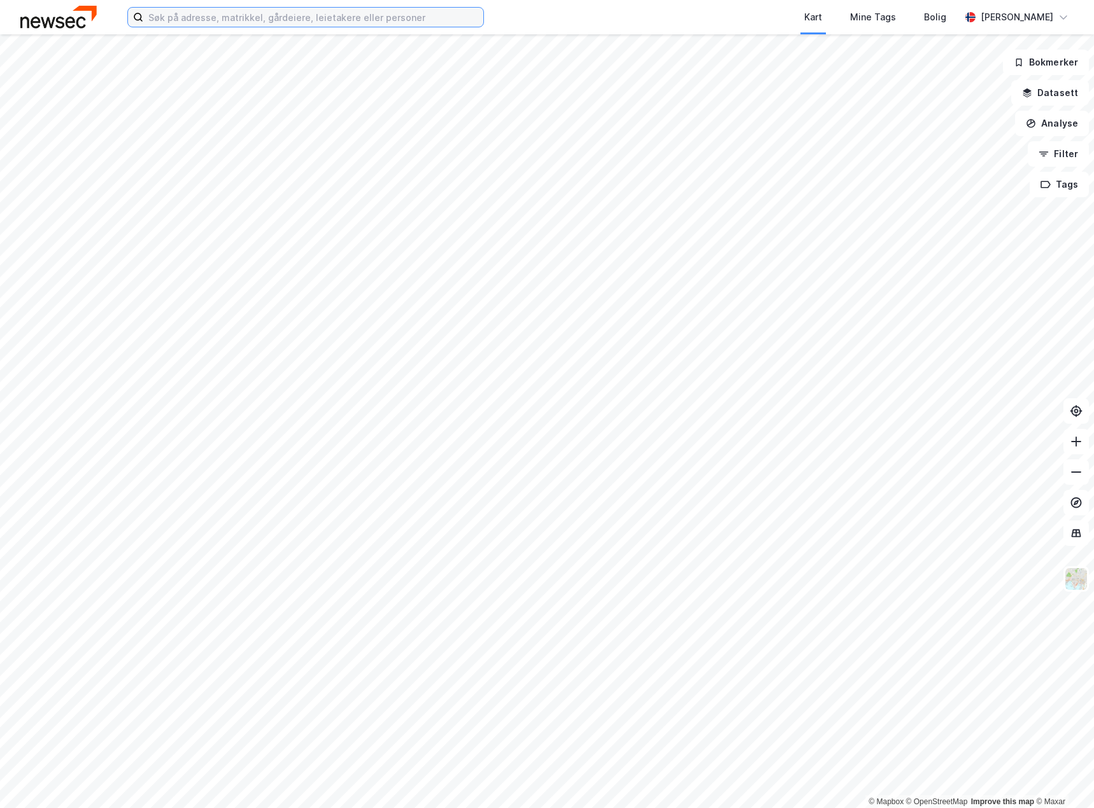
click at [298, 12] on input at bounding box center [313, 17] width 340 height 19
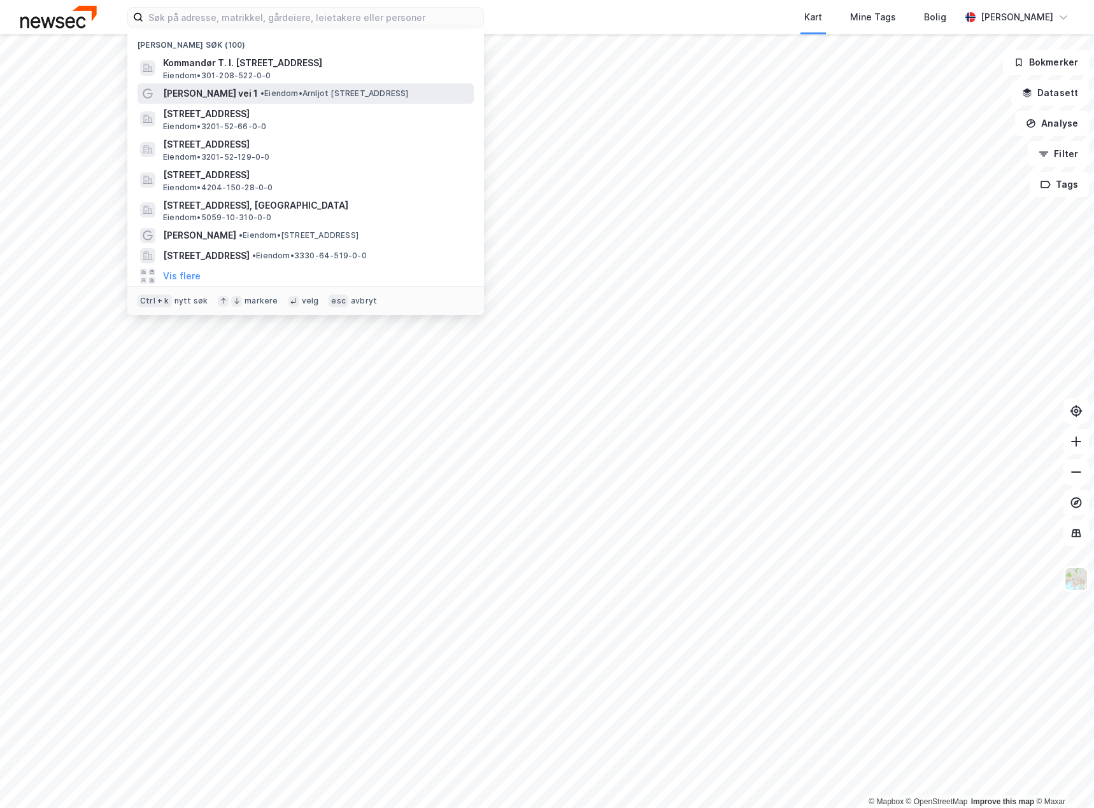
click at [261, 92] on span "• Eiendom • [PERSON_NAME][STREET_ADDRESS]" at bounding box center [334, 93] width 148 height 10
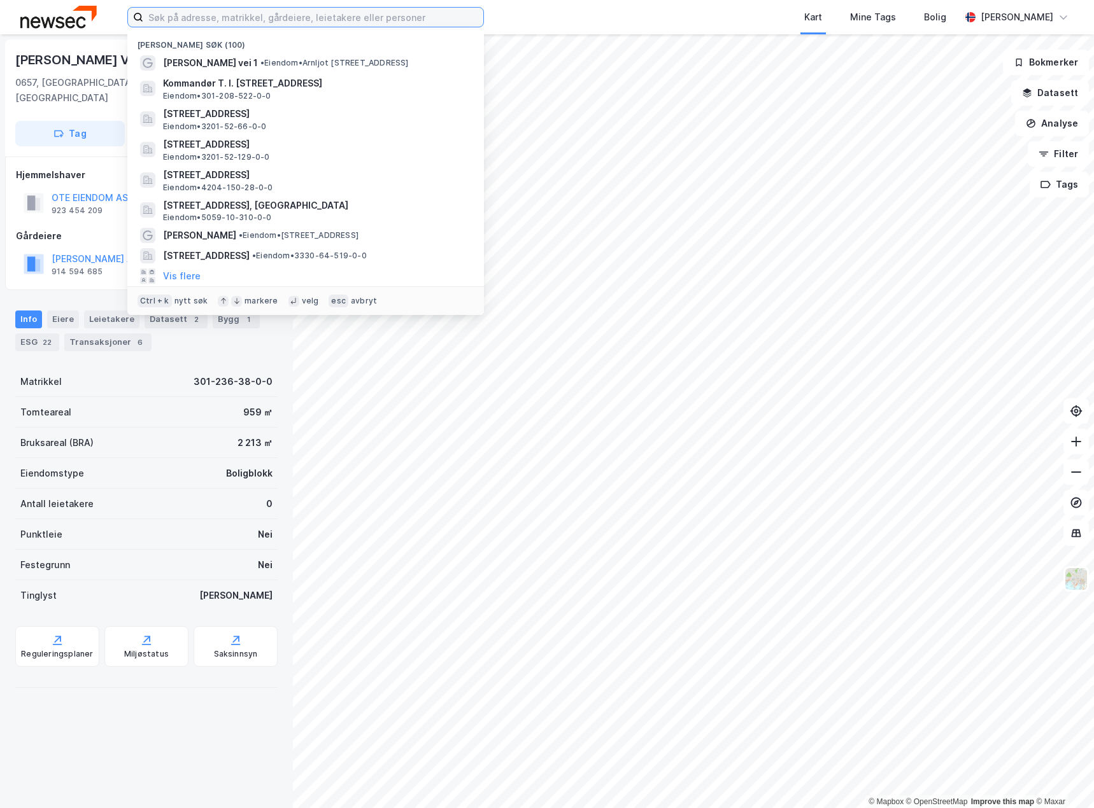
click at [279, 13] on input at bounding box center [313, 17] width 340 height 19
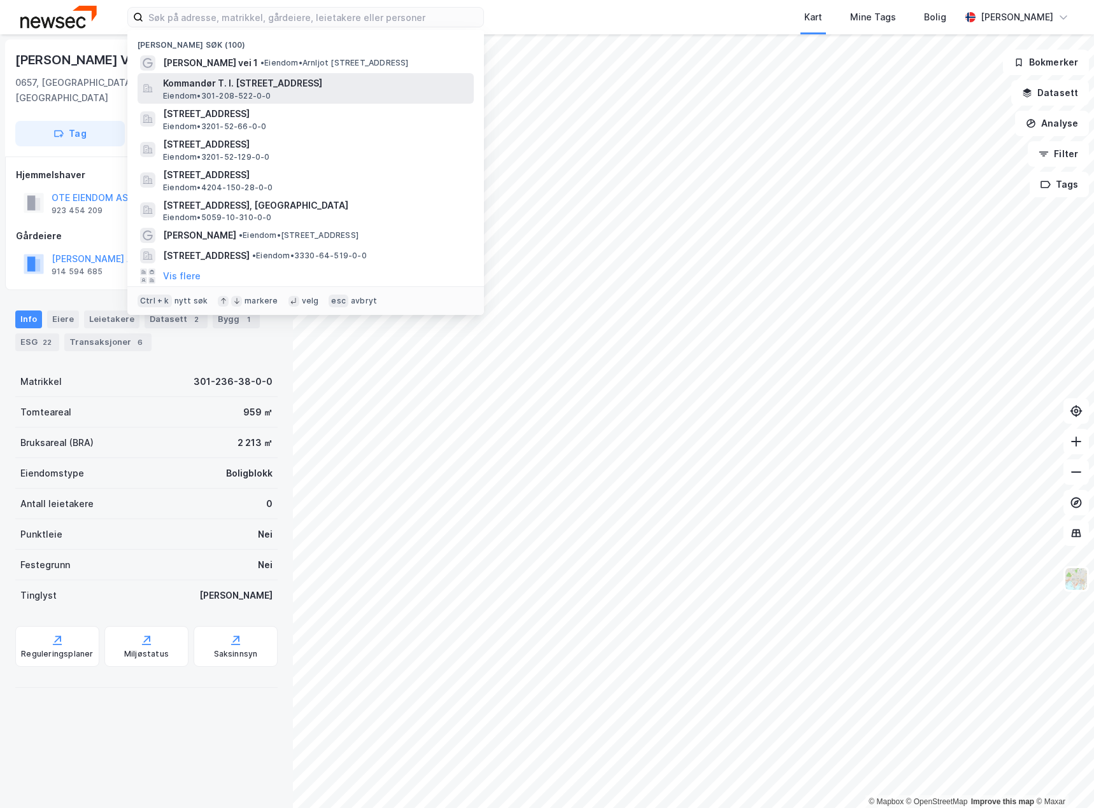
click at [232, 89] on span "Kommandør T. I. [STREET_ADDRESS]" at bounding box center [316, 83] width 306 height 15
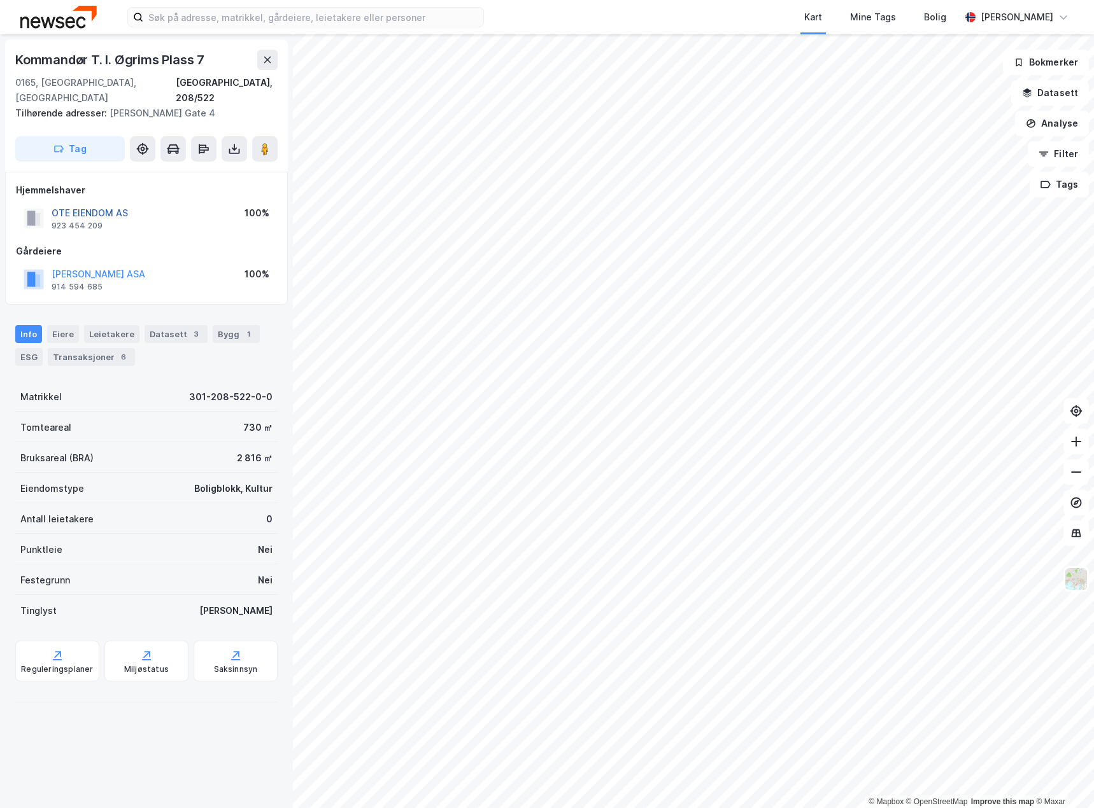
click at [0, 0] on button "OTE EIENDOM AS" at bounding box center [0, 0] width 0 height 0
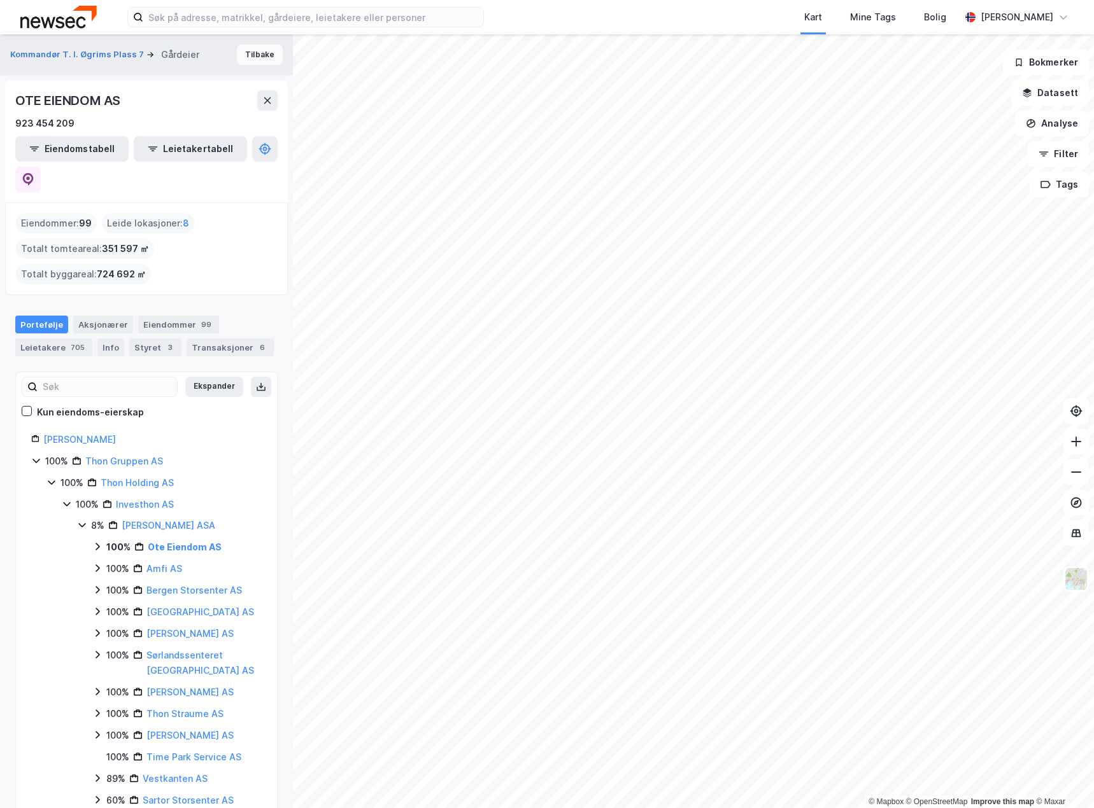
click at [252, 62] on button "Tilbake" at bounding box center [260, 55] width 46 height 20
